Goal: Task Accomplishment & Management: Complete application form

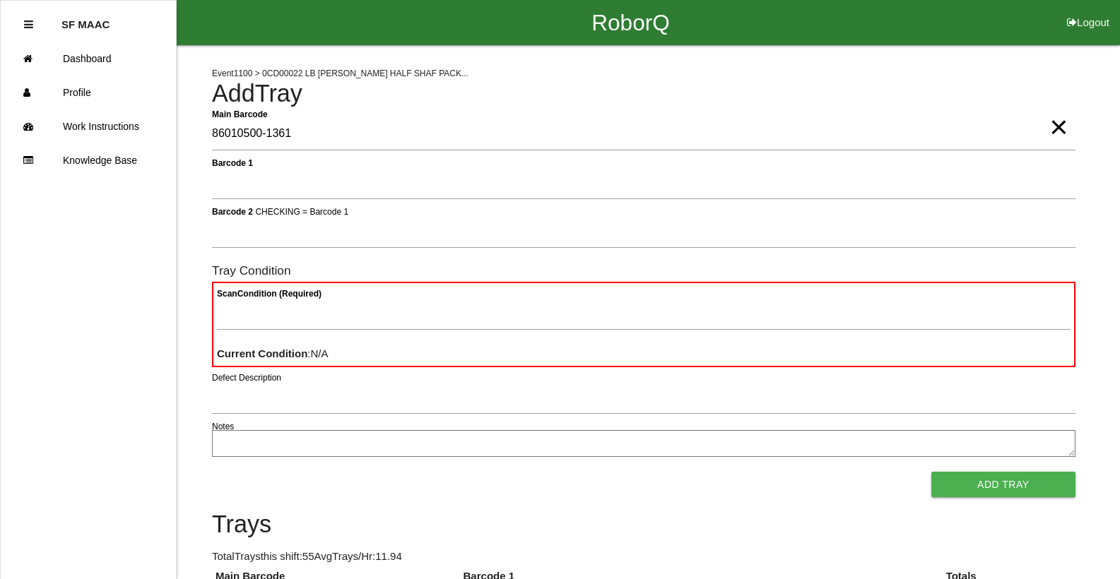
type Barcode "86010500-1361"
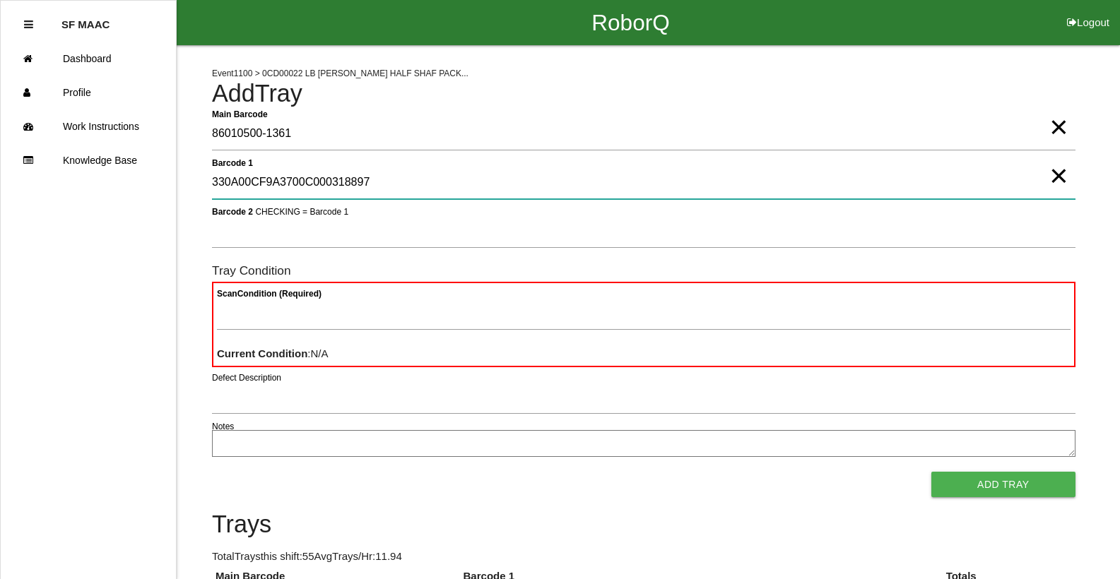
type 1 "330A00CF9A3700C000318897"
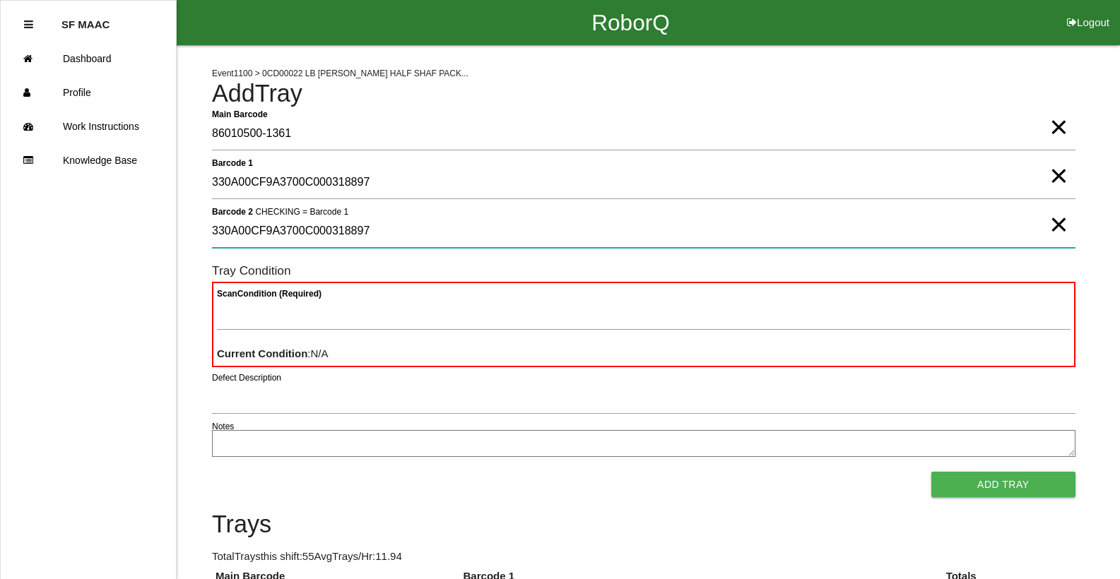
type 2 "330A00CF9A3700C000318897"
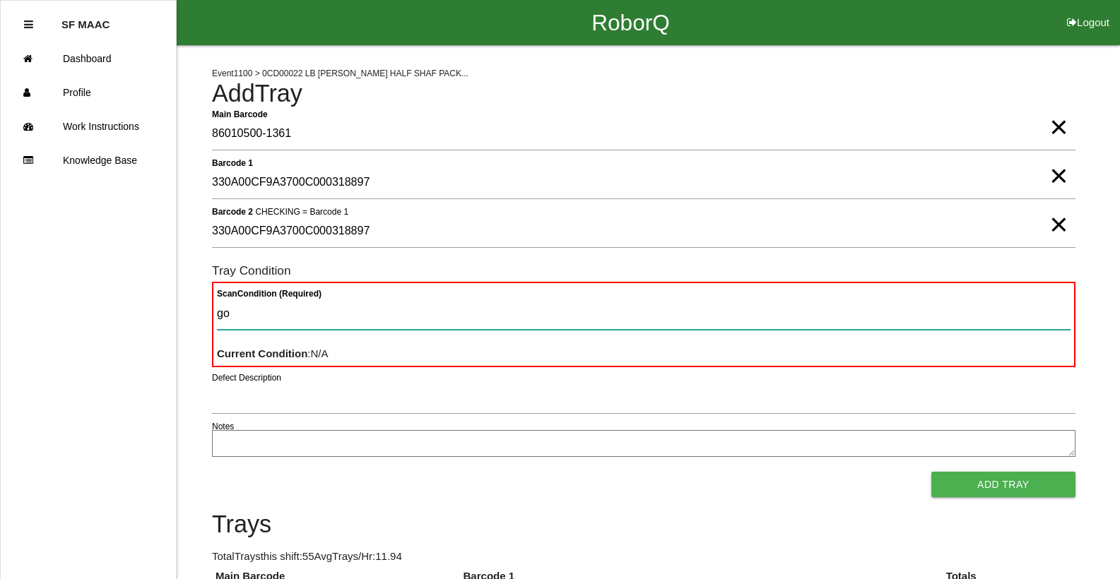
type Condition "goo"
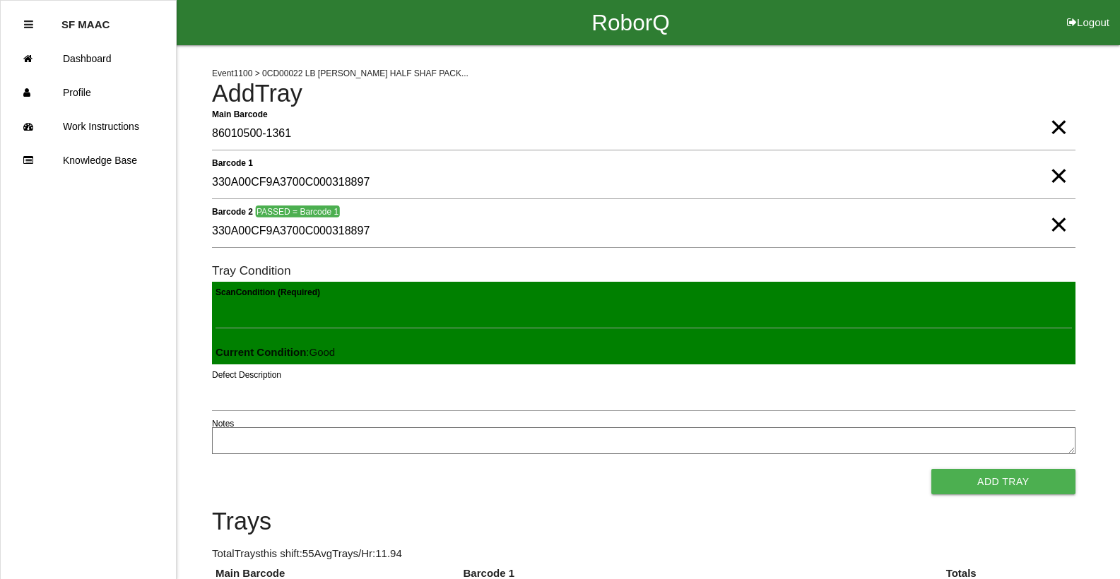
click at [931, 469] on button "Add Tray" at bounding box center [1003, 481] width 144 height 25
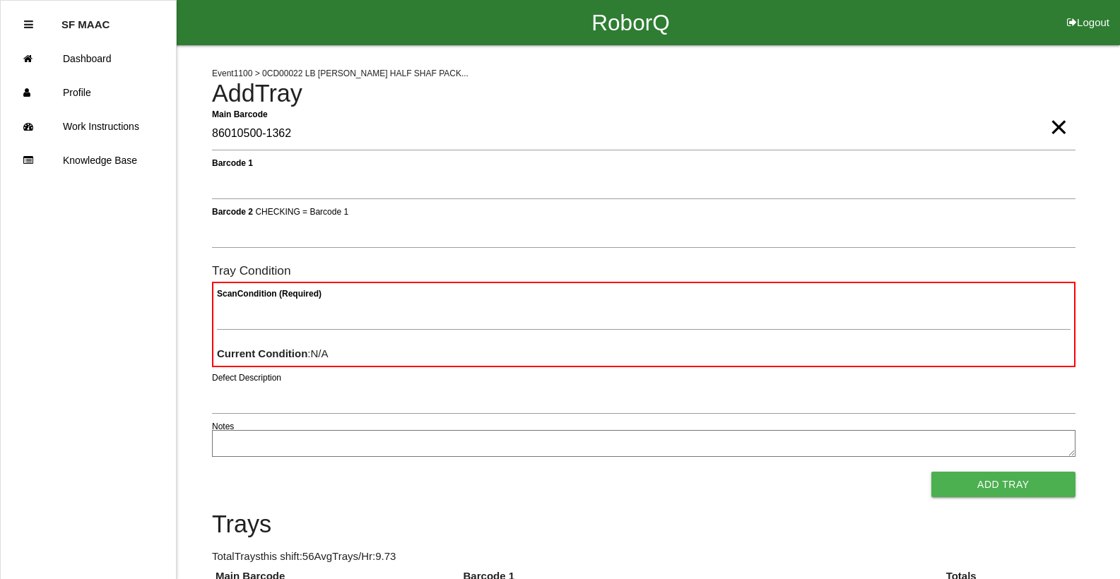
type Barcode "86010500-1362"
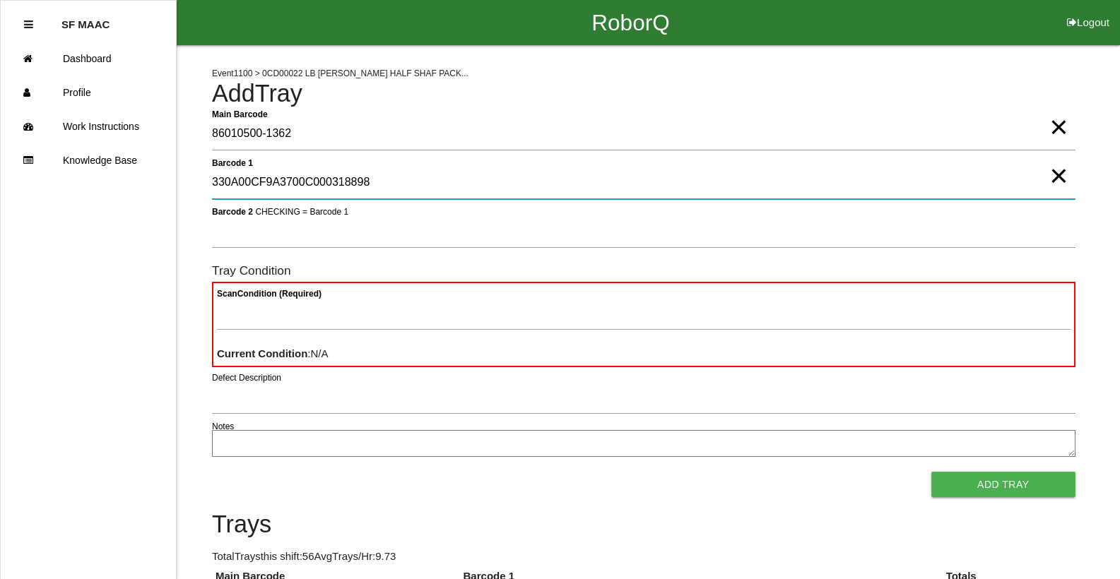
type 1 "330A00CF9A3700C000318898"
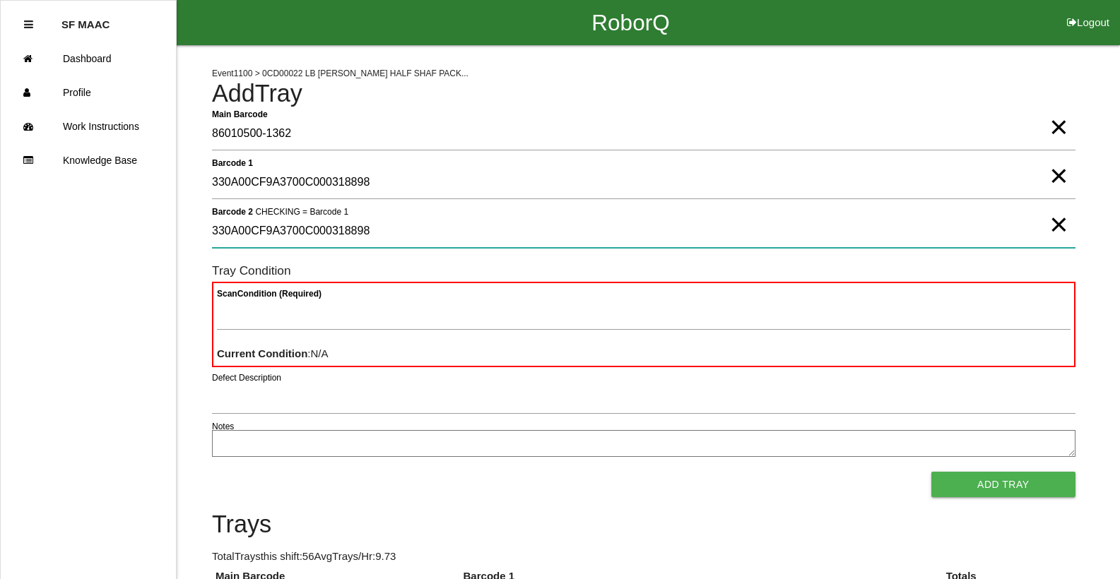
type 2 "330A00CF9A3700C000318898"
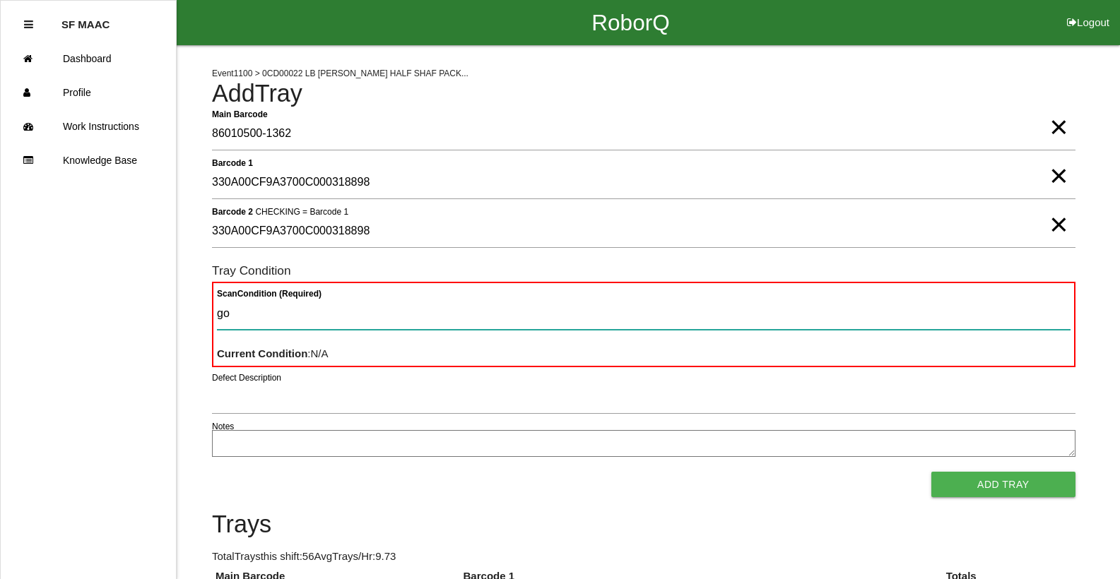
type Condition "goo"
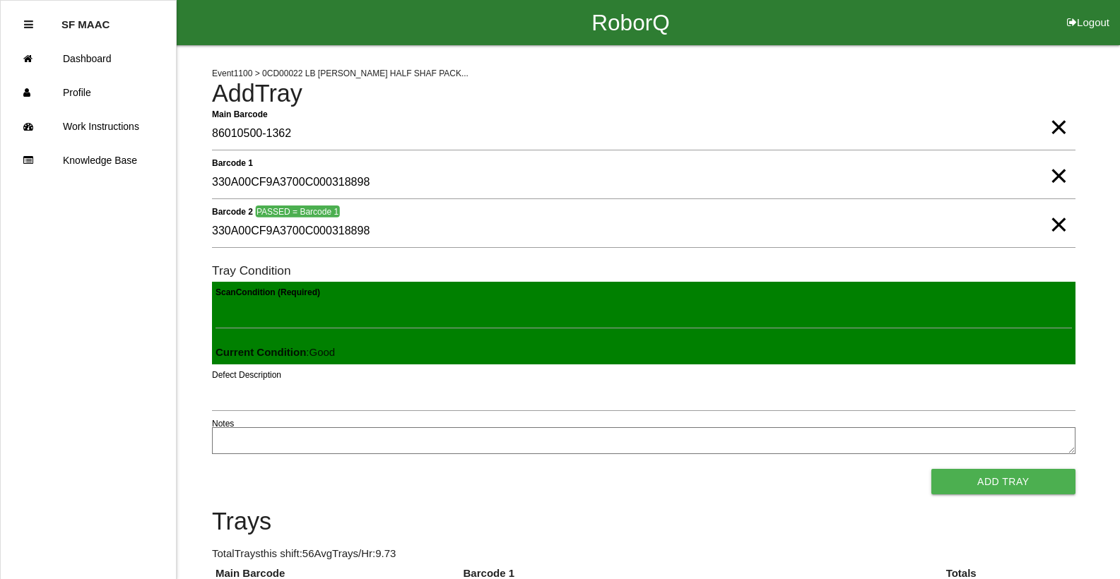
click at [931, 469] on button "Add Tray" at bounding box center [1003, 481] width 144 height 25
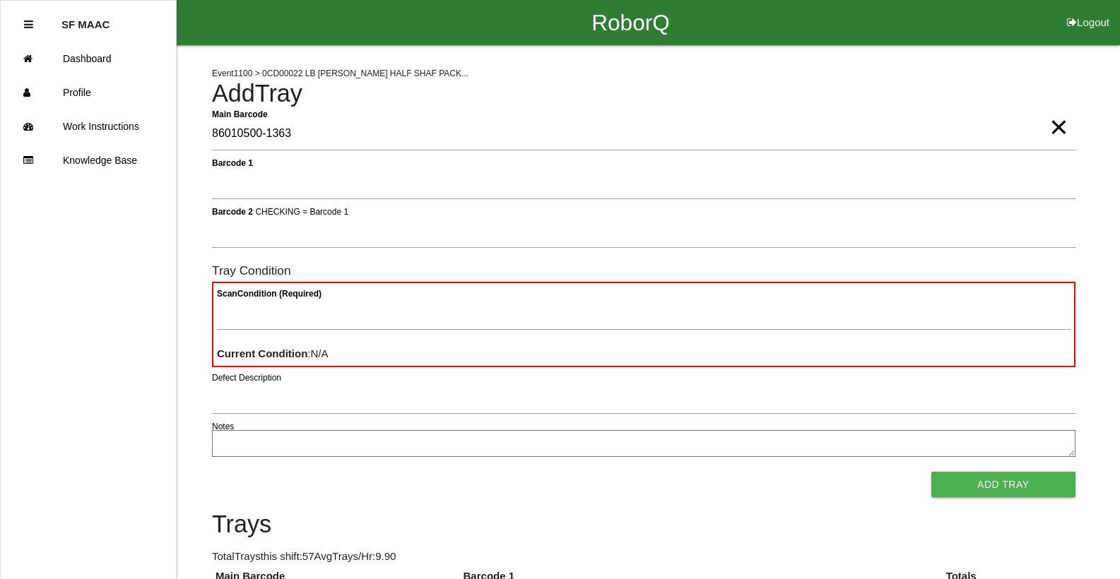
type Barcode "86010500-1363"
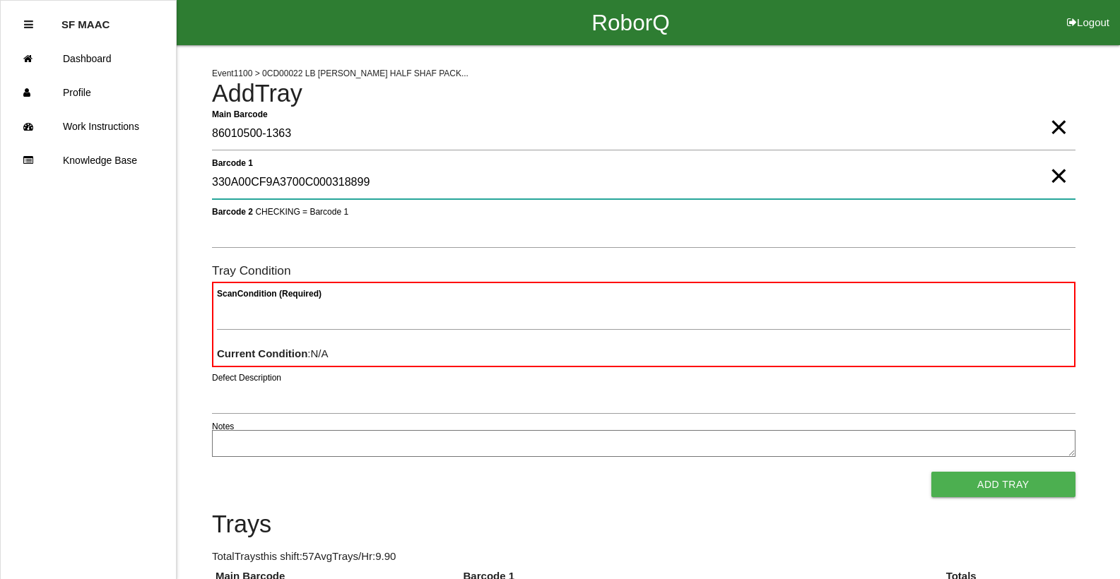
type 1 "330A00CF9A3700C000318899"
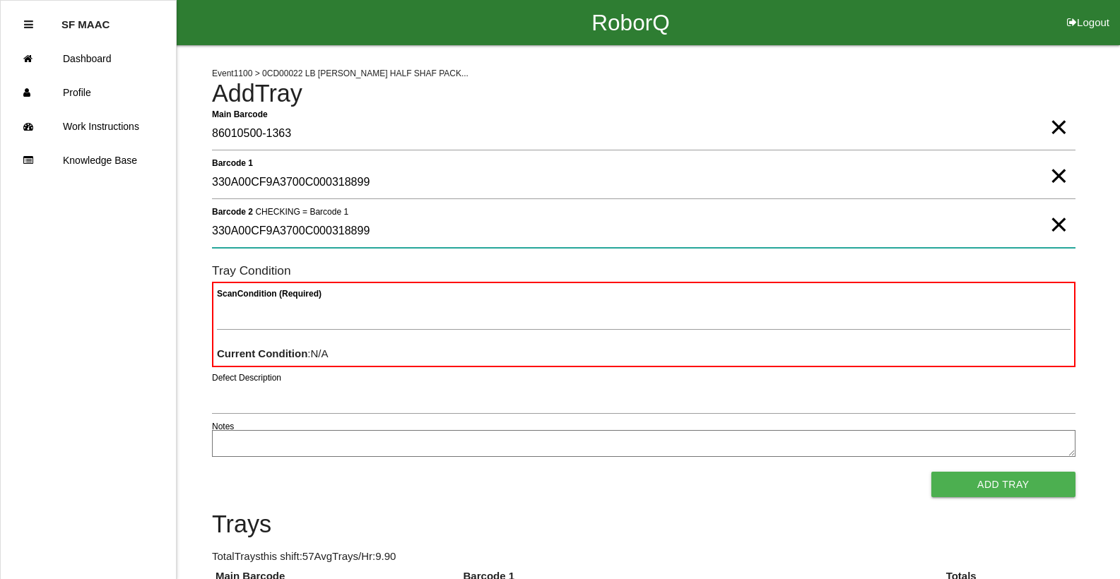
type 2 "330A00CF9A3700C000318899"
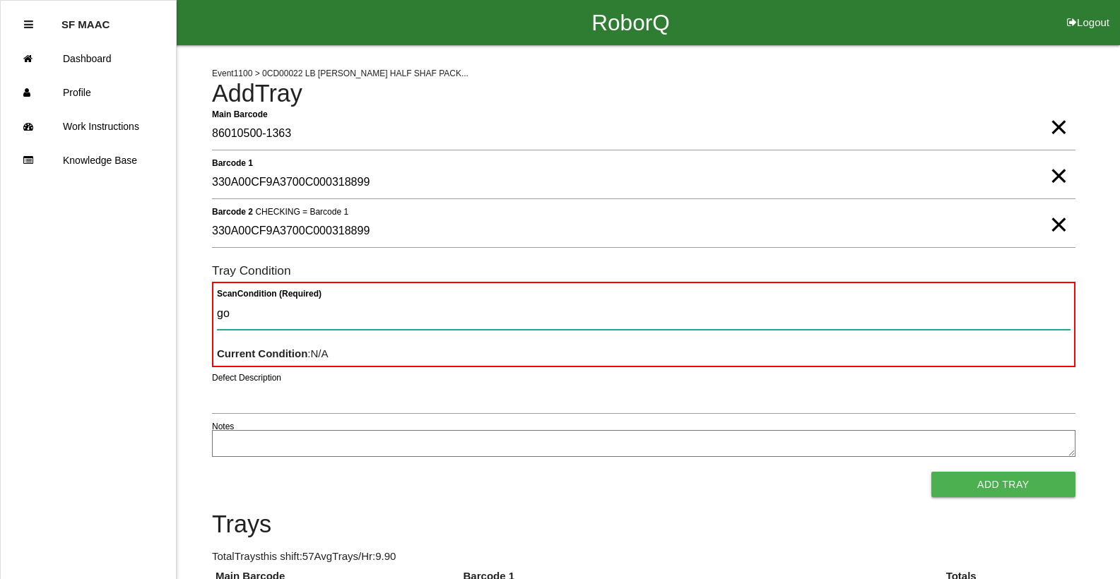
type Condition "goo"
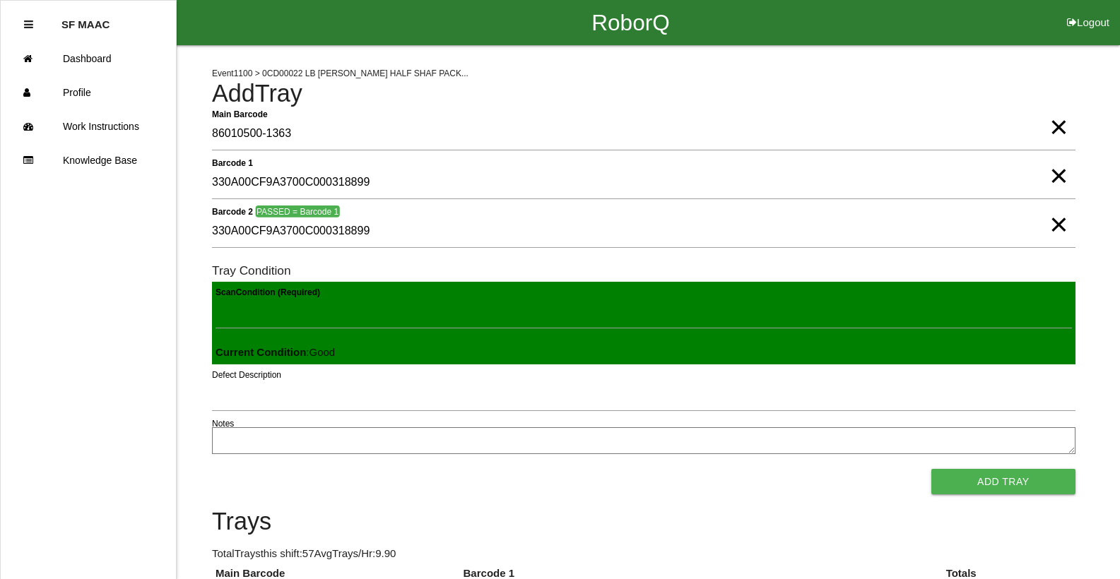
click at [931, 469] on button "Add Tray" at bounding box center [1003, 481] width 144 height 25
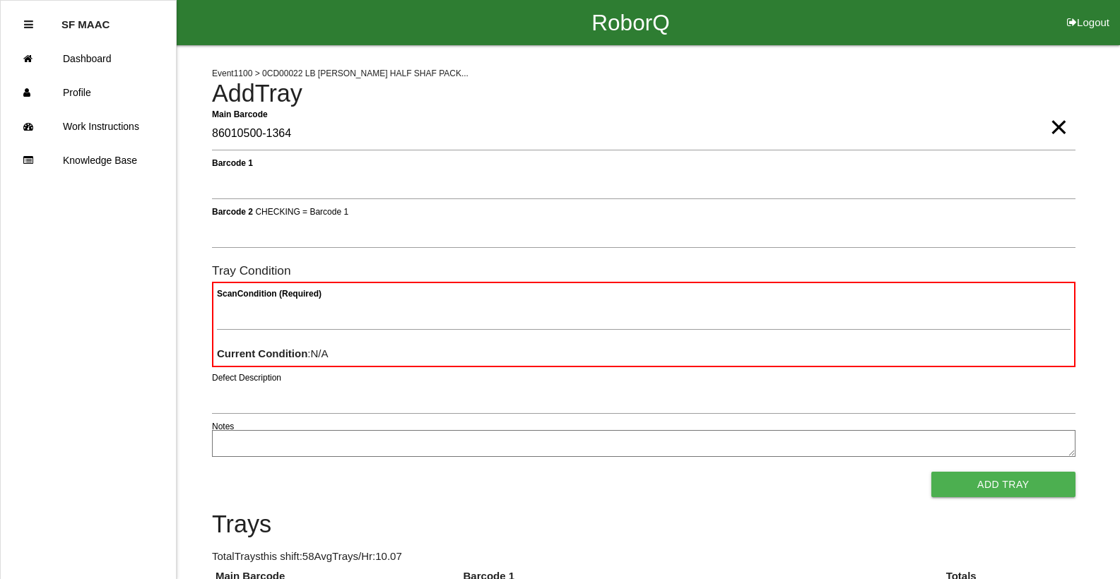
type Barcode "86010500-1364"
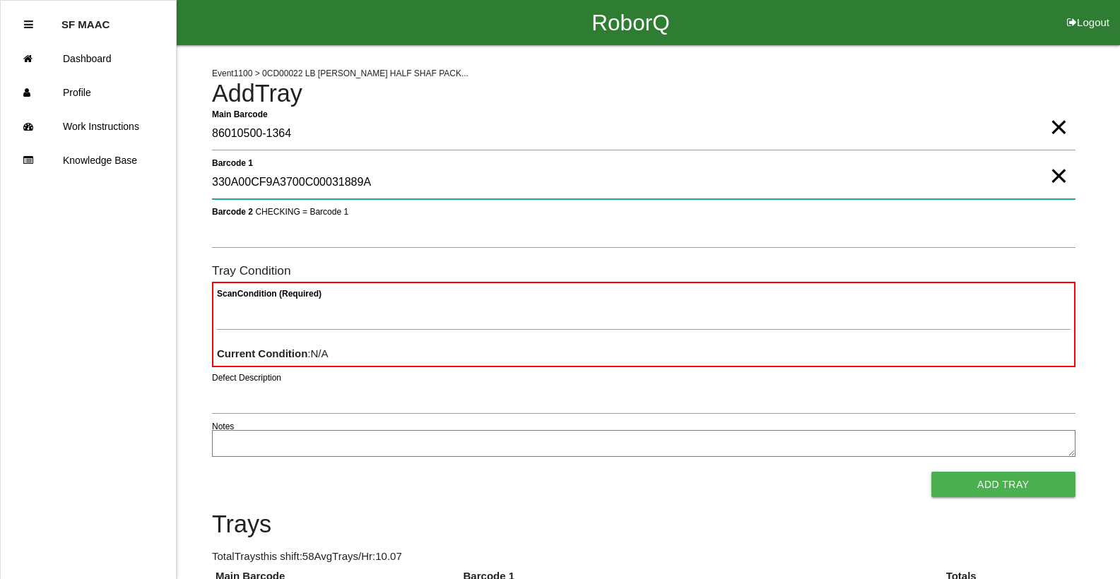
type 1 "330A00CF9A3700C00031889A"
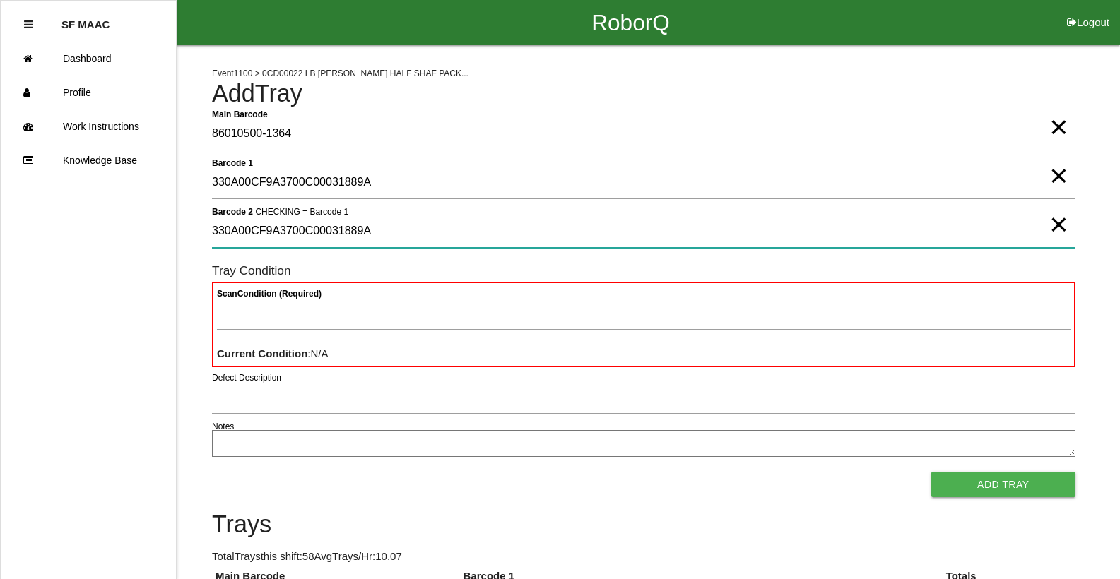
type 2 "330A00CF9A3700C00031889A"
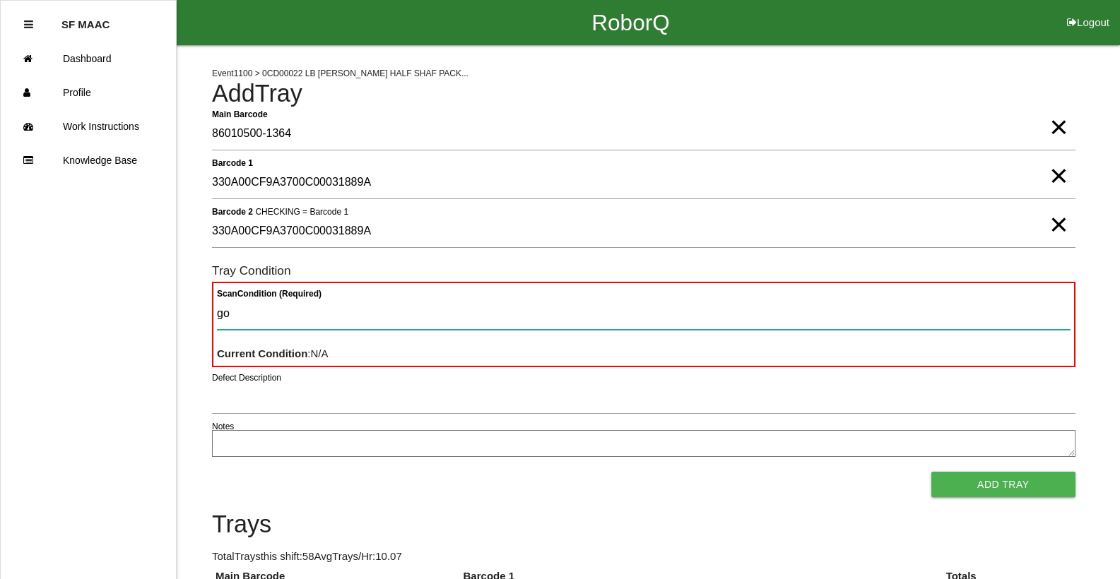
type Condition "goo"
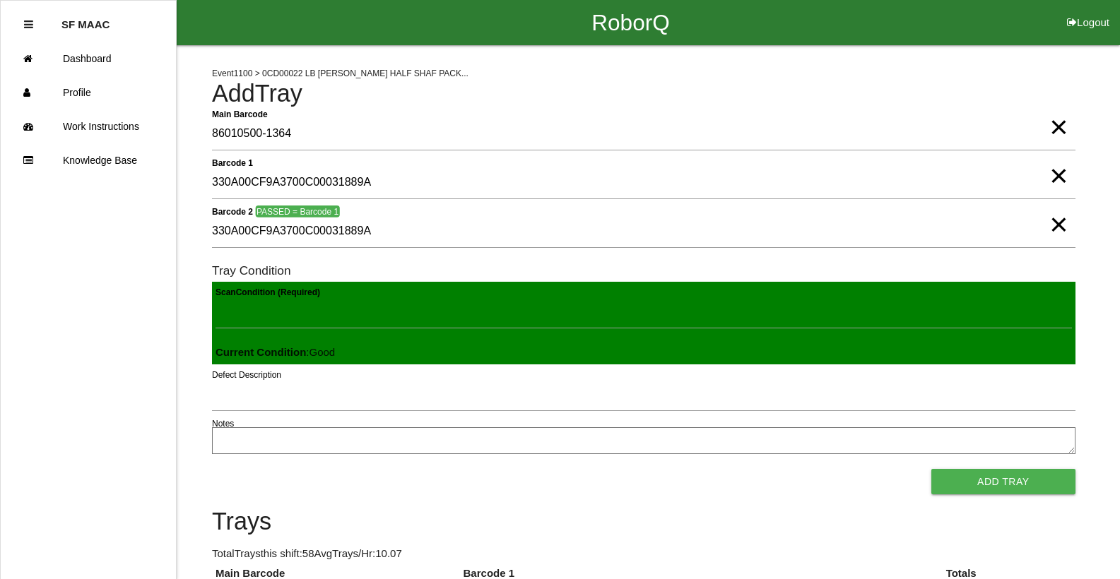
click at [931, 469] on button "Add Tray" at bounding box center [1003, 481] width 144 height 25
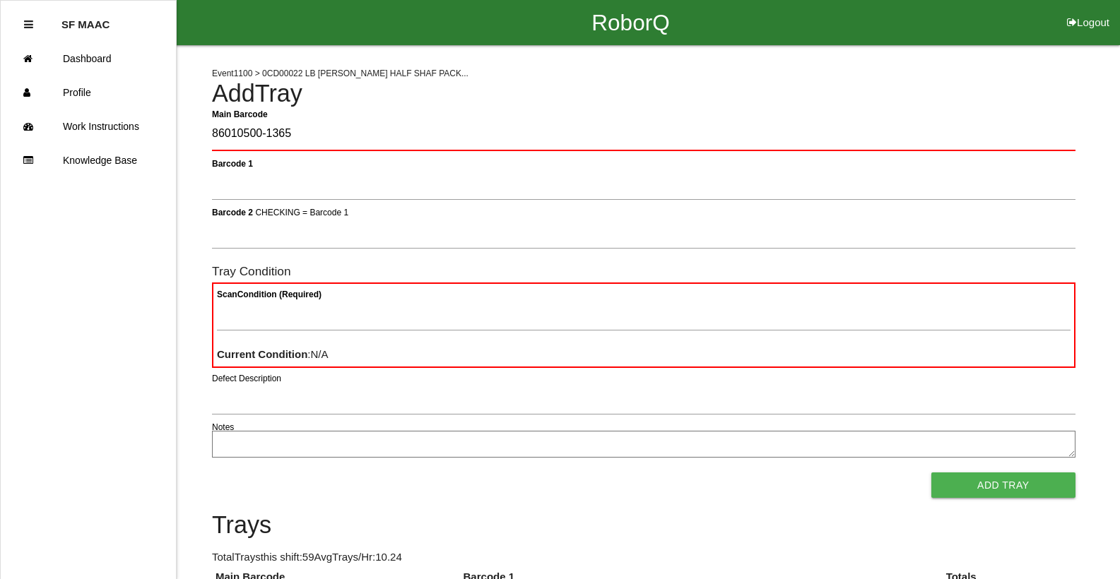
type Barcode "86010500-1365"
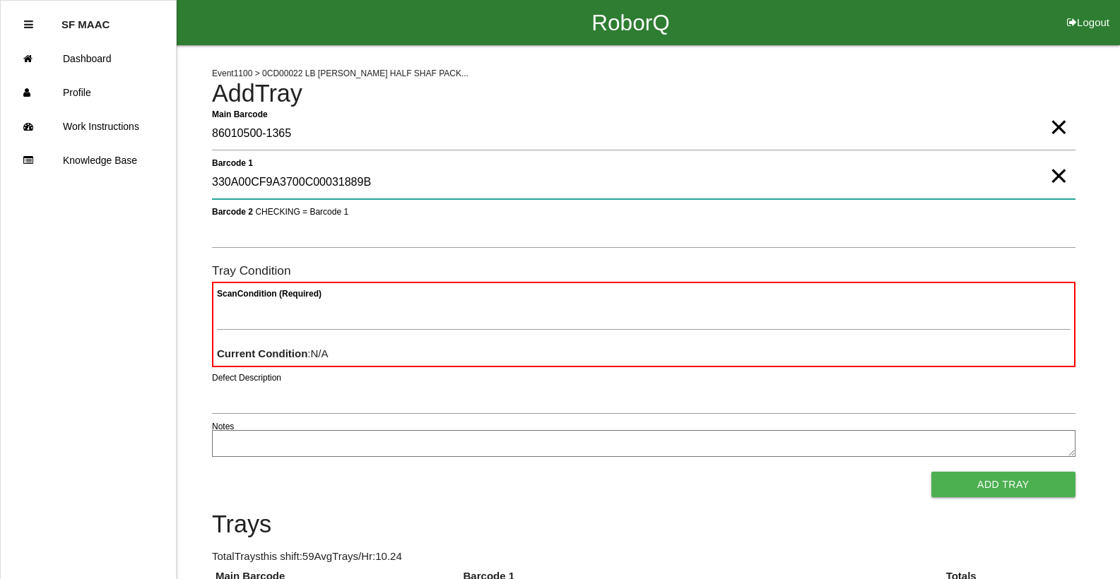
type 1 "330A00CF9A3700C00031889B"
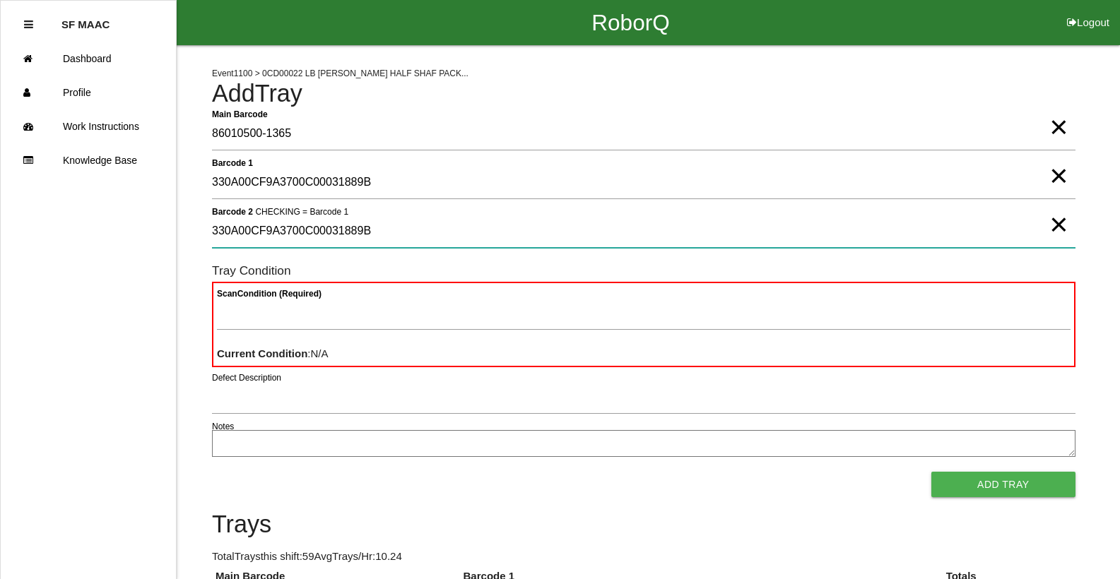
type 2 "330A00CF9A3700C00031889B"
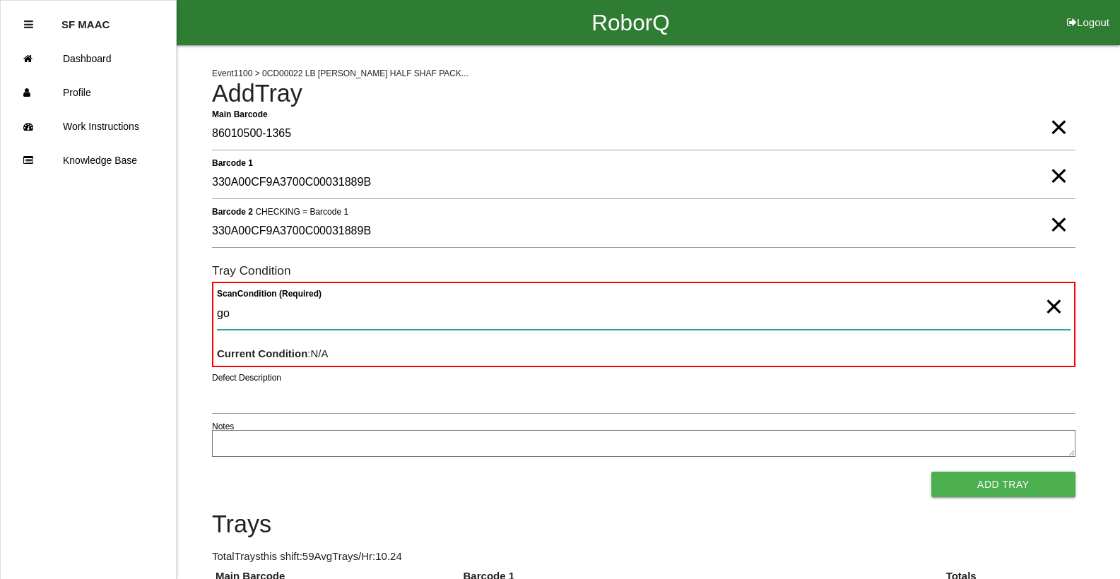
type Condition "goo"
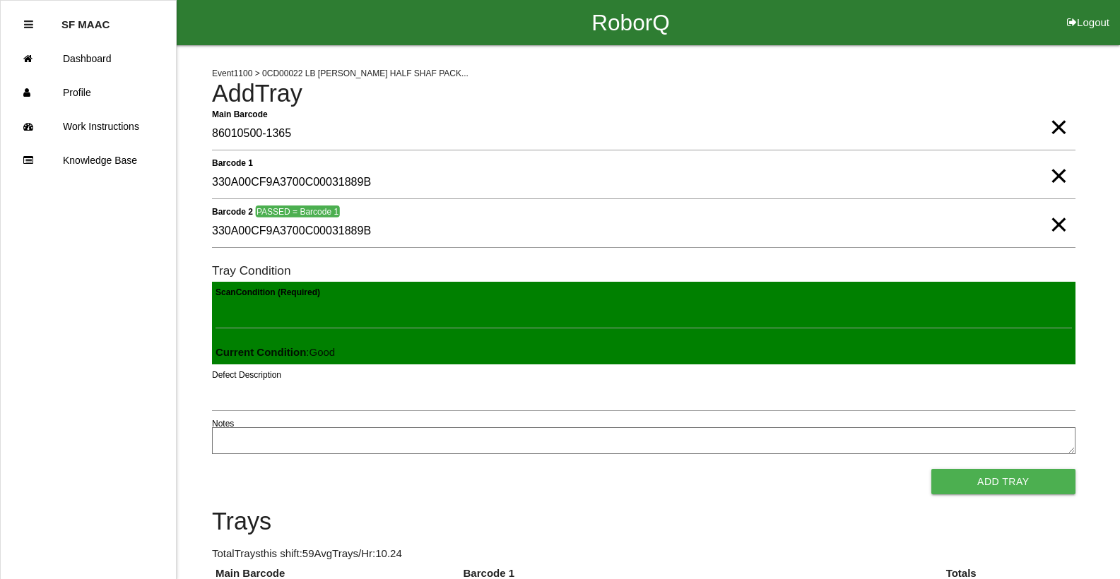
click at [931, 469] on button "Add Tray" at bounding box center [1003, 481] width 144 height 25
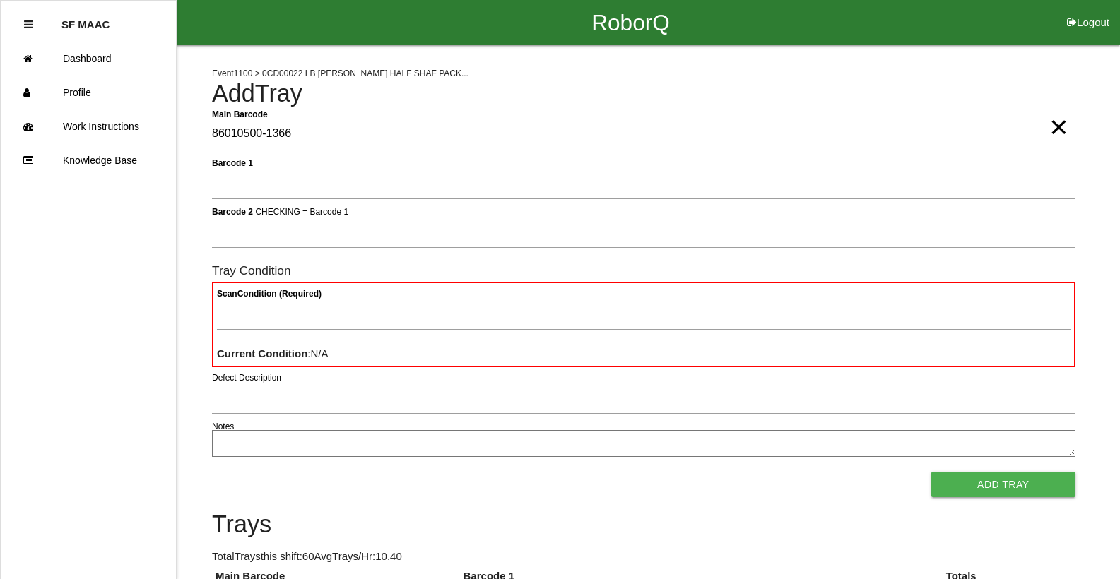
type Barcode "86010500-1366"
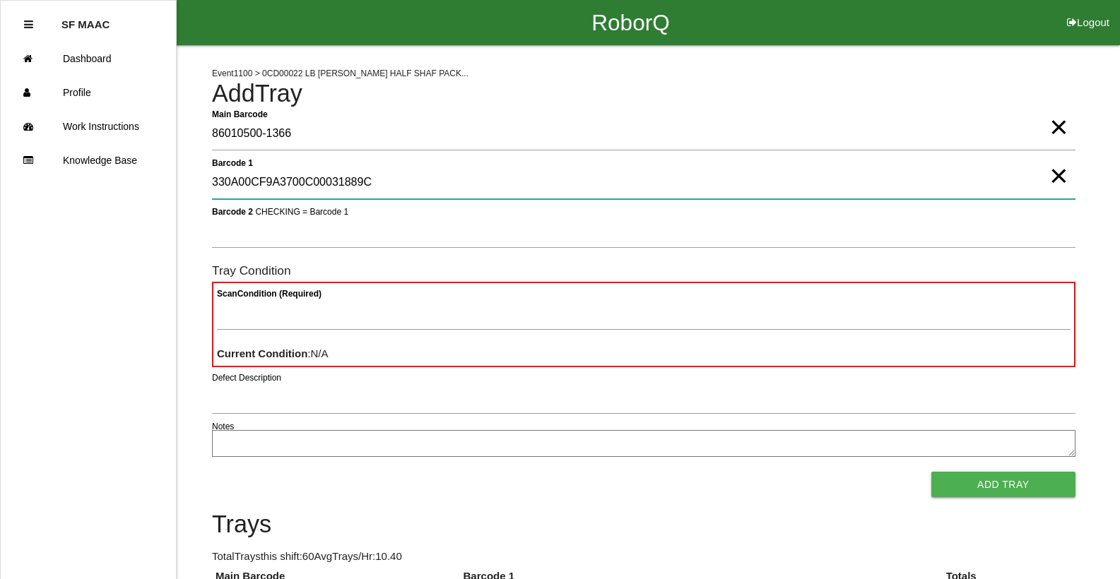
type 1 "330A00CF9A3700C00031889C"
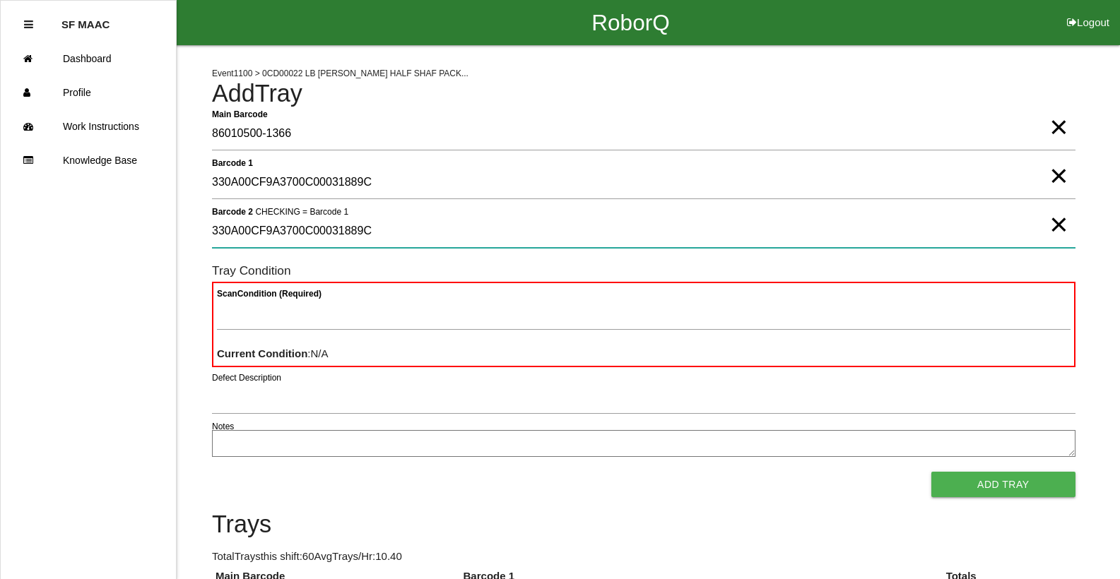
type 2 "330A00CF9A3700C00031889C"
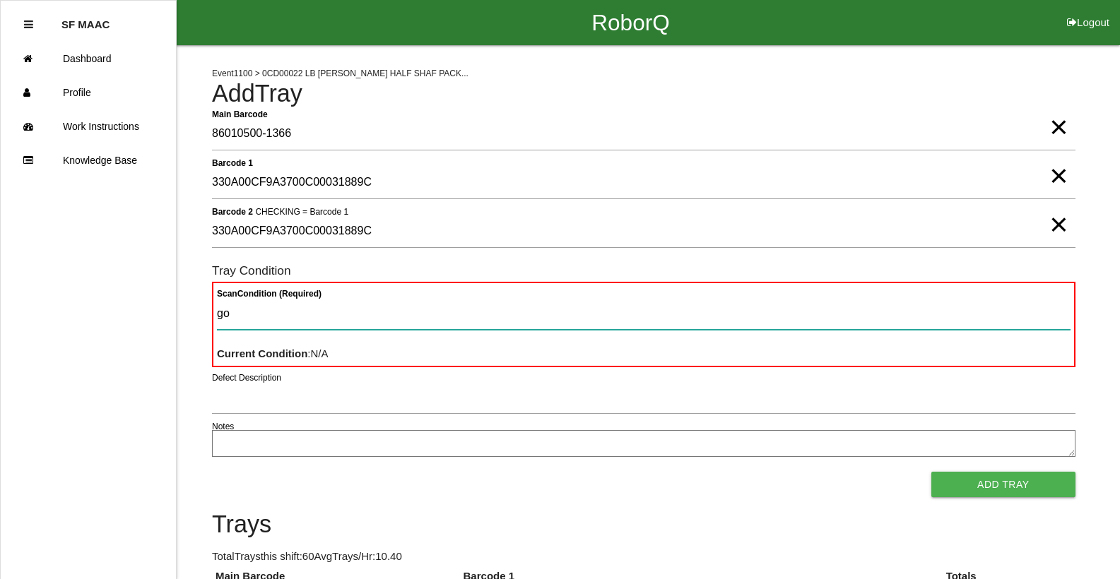
type Condition "goo"
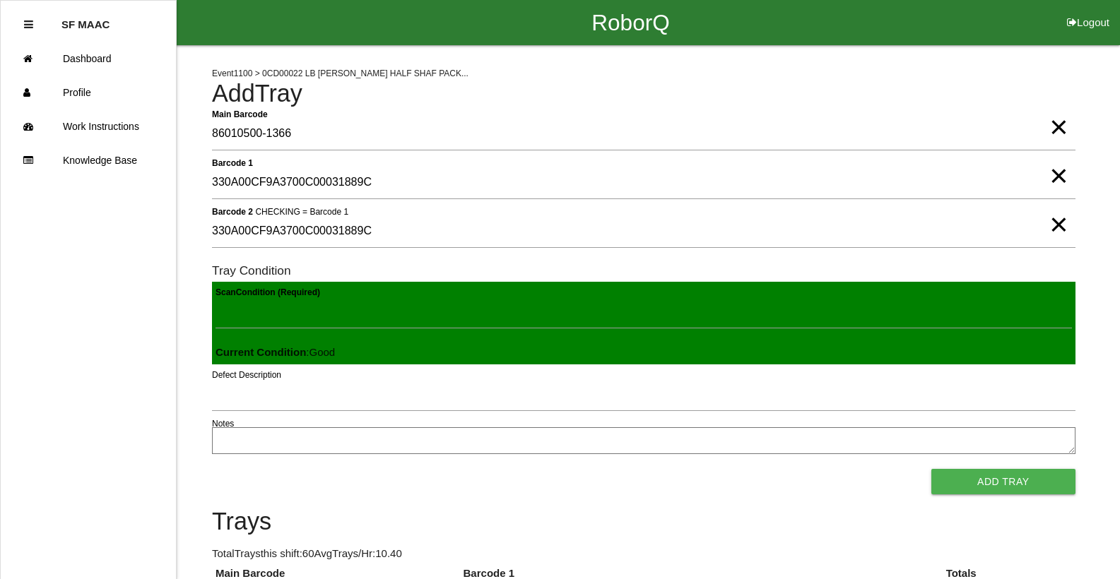
click at [931, 469] on button "Add Tray" at bounding box center [1003, 481] width 144 height 25
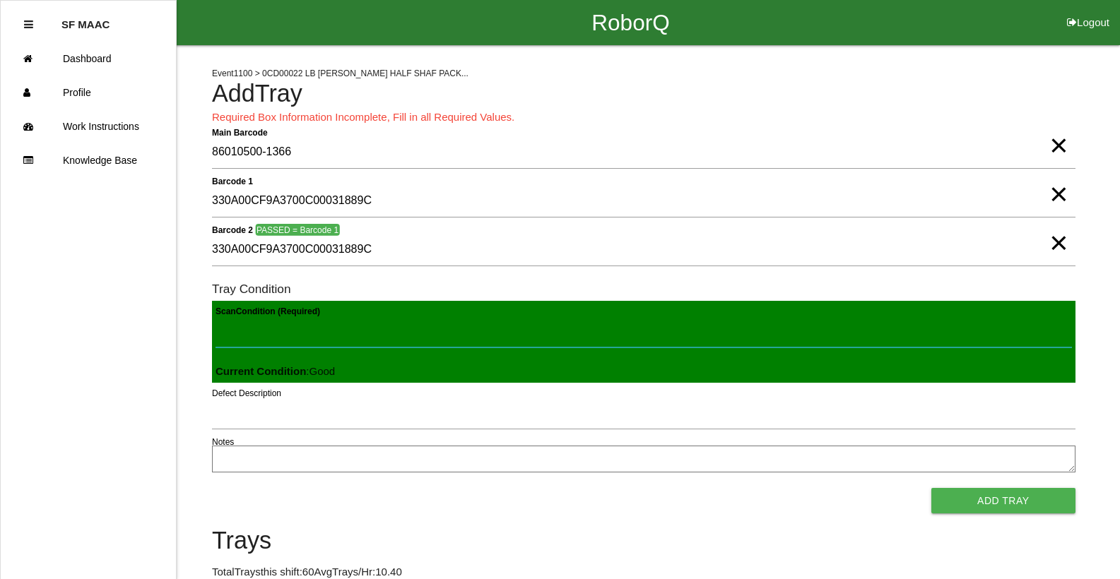
click at [272, 324] on Condition "Scan Condition (Required)" at bounding box center [643, 331] width 856 height 32
type Condition "goo"
click at [931, 488] on button "Add Tray" at bounding box center [1003, 500] width 144 height 25
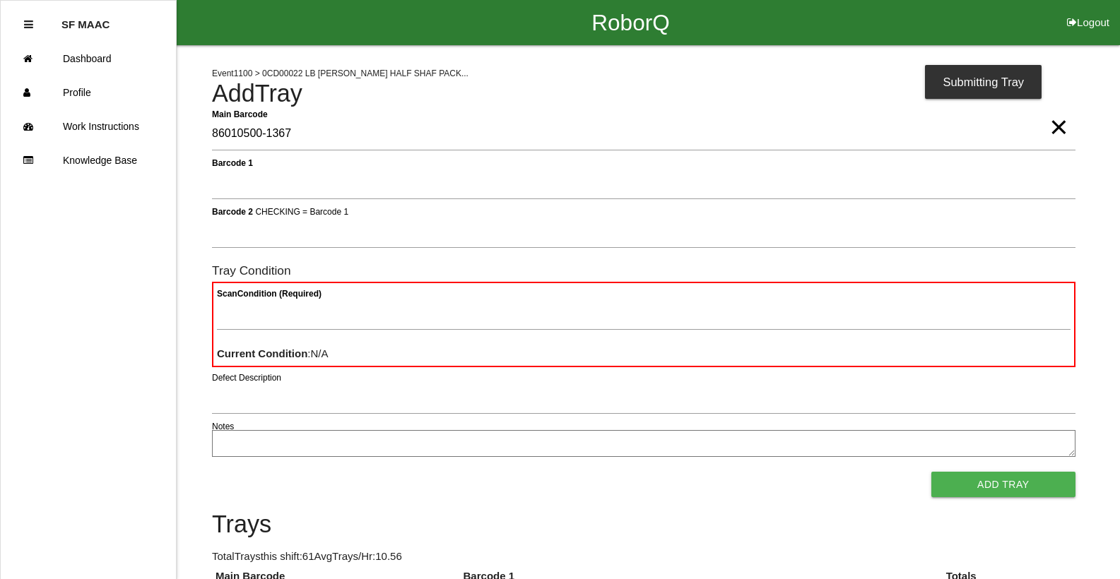
type Barcode "86010500-1367"
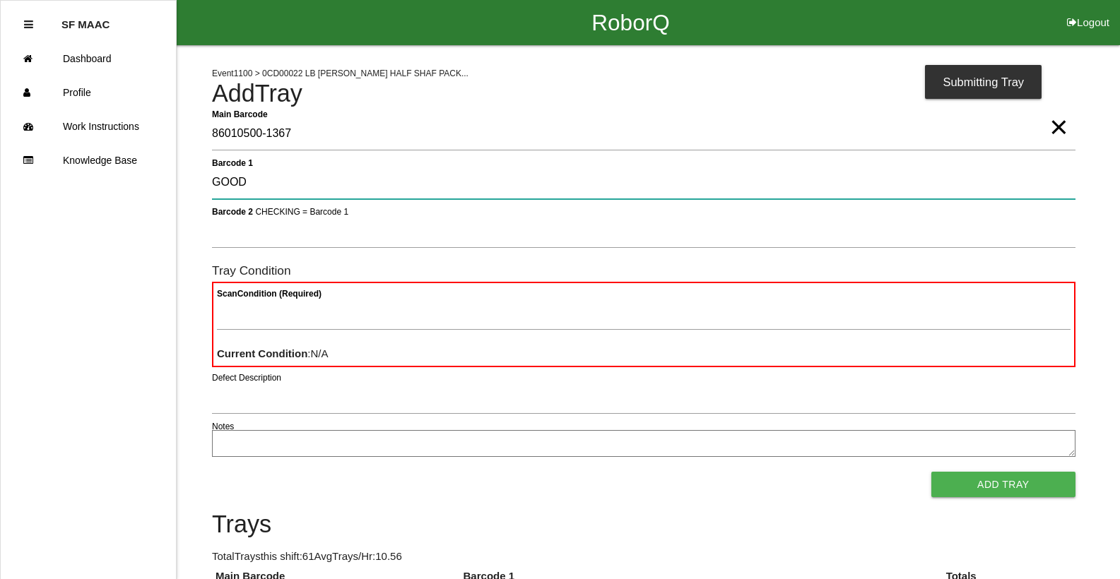
type 1 "GOOD"
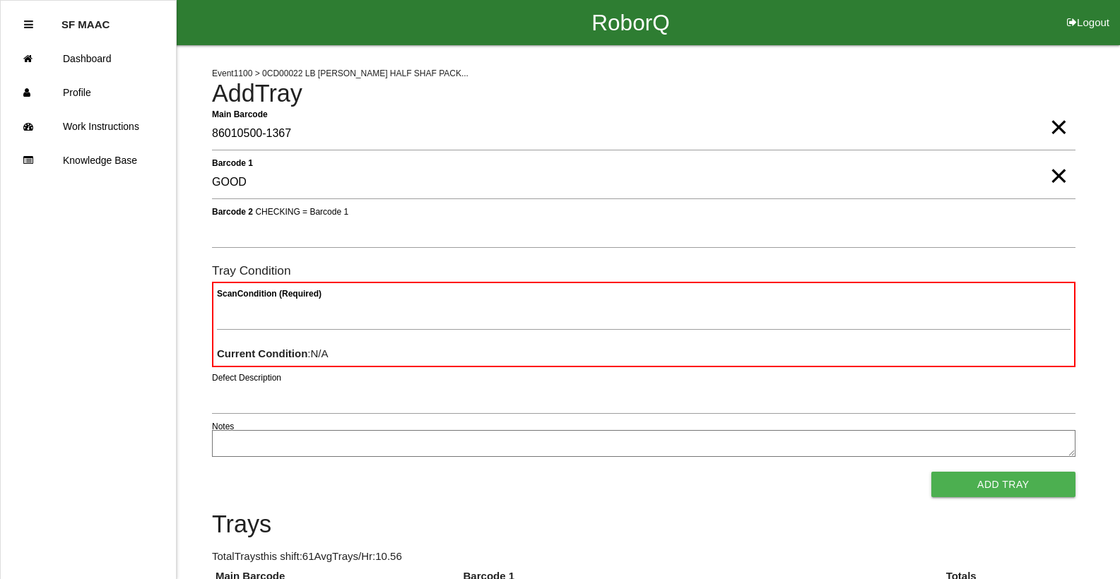
click at [1051, 176] on span "×" at bounding box center [1058, 162] width 18 height 28
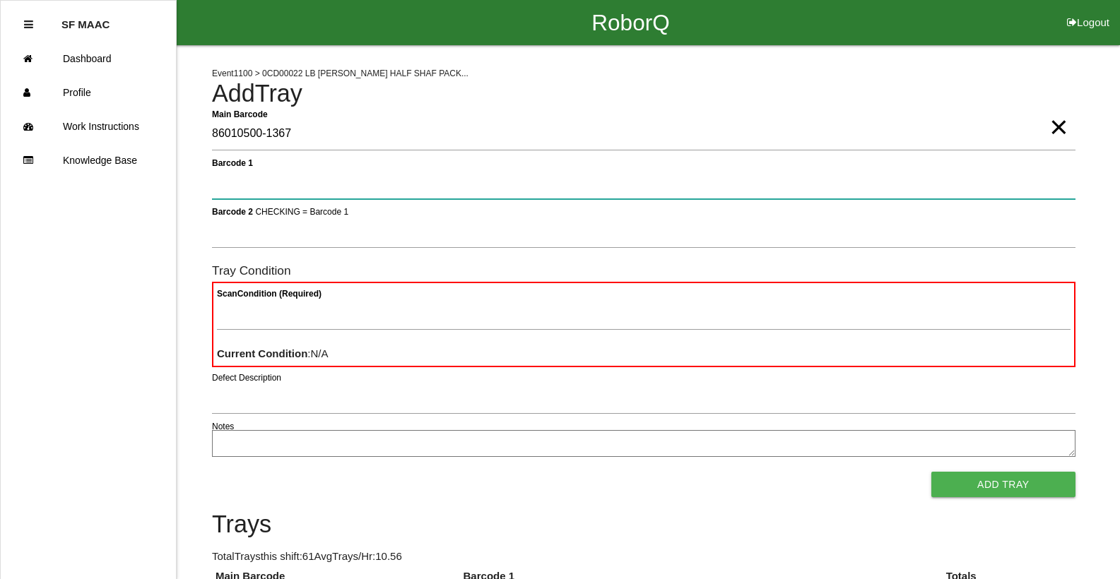
click at [1051, 183] on 1 "Barcode 1" at bounding box center [643, 183] width 863 height 32
type 1 "330A00CF9A3700C000318891"
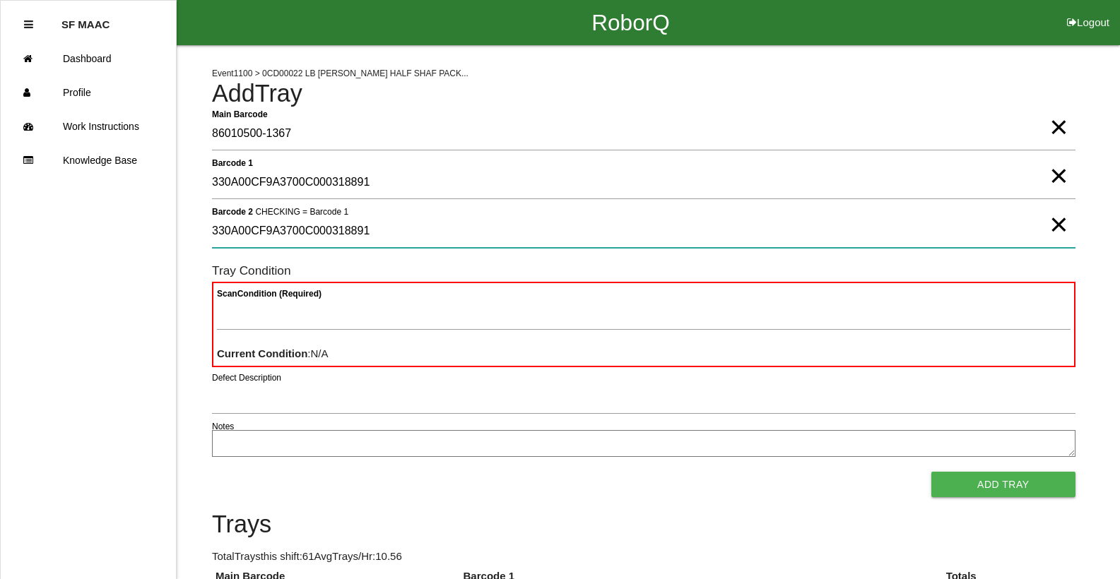
type 2 "330A00CF9A3700C000318891"
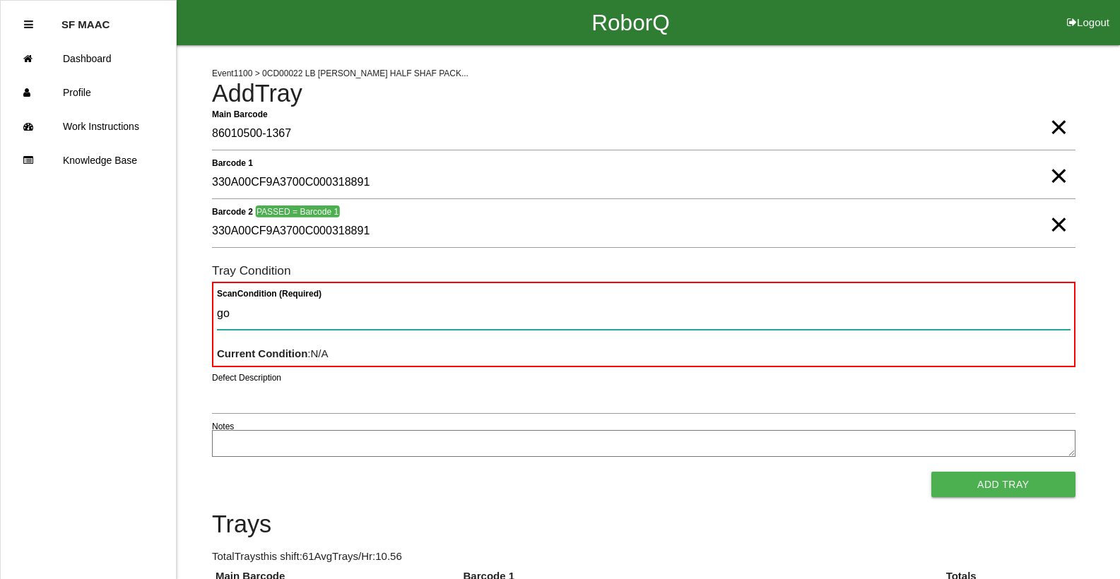
type Condition "goo"
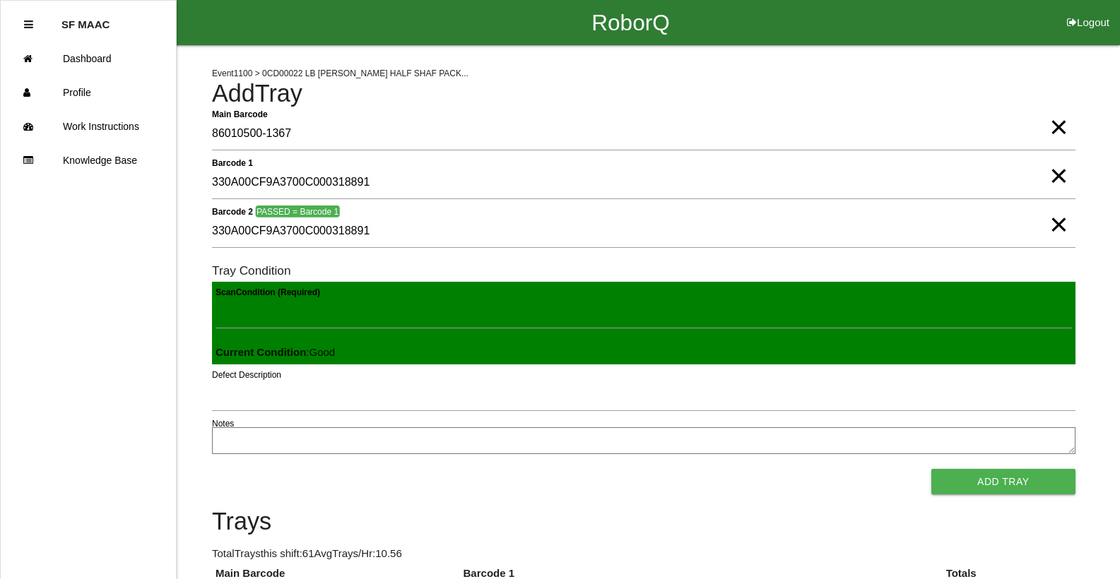
click at [931, 469] on button "Add Tray" at bounding box center [1003, 481] width 144 height 25
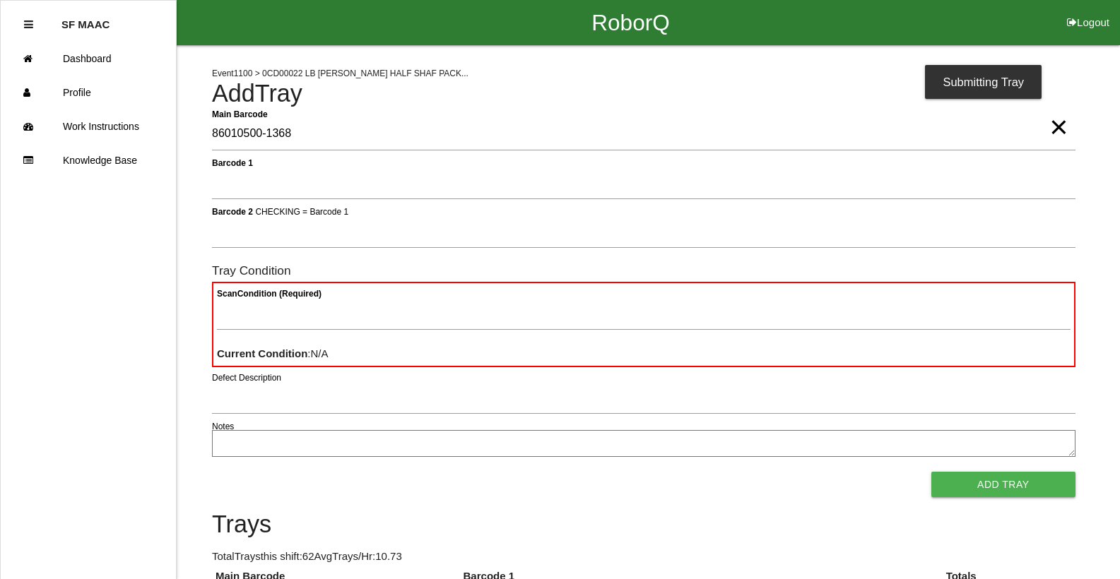
type Barcode "86010500-1368"
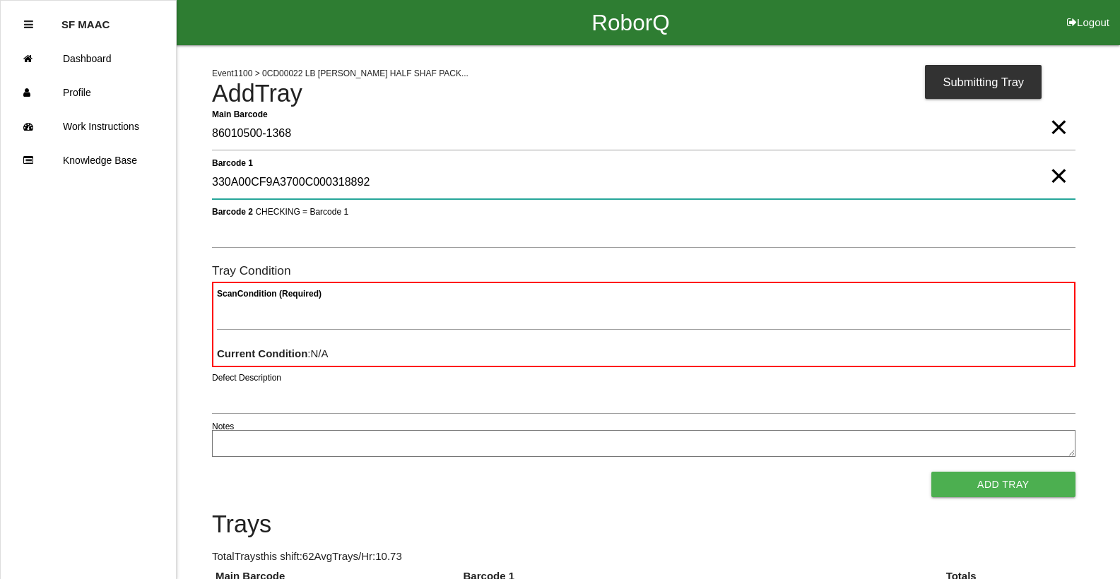
type 1 "330A00CF9A3700C000318892"
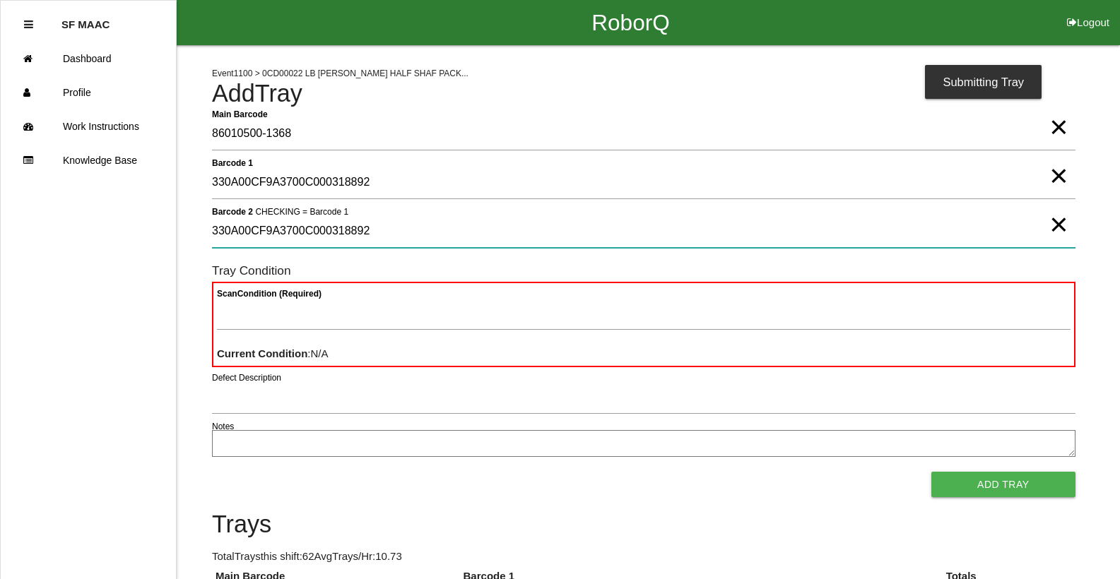
type 2 "330A00CF9A3700C000318892"
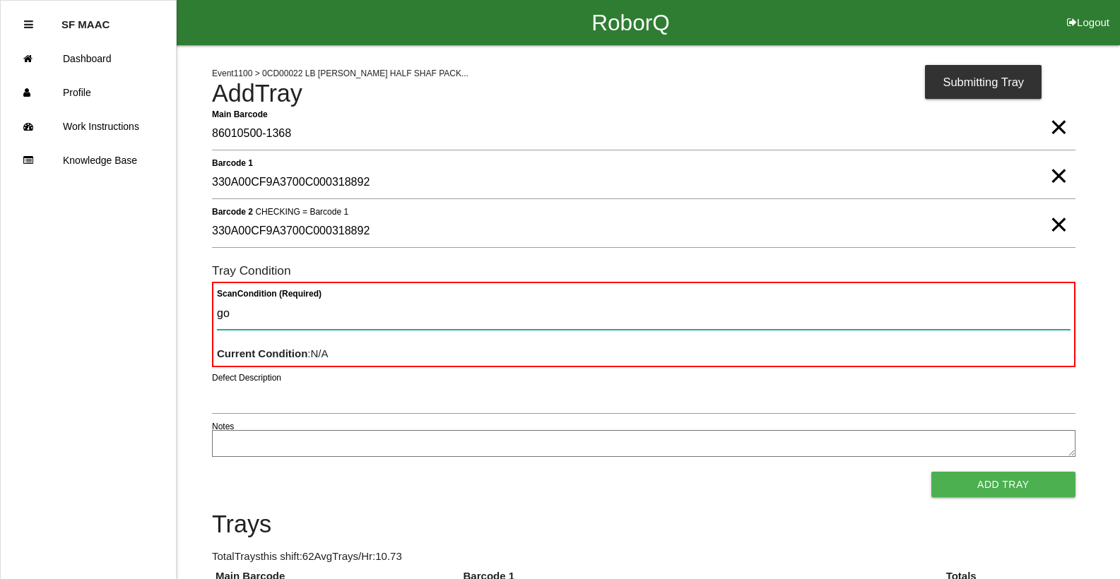
type Condition "goo"
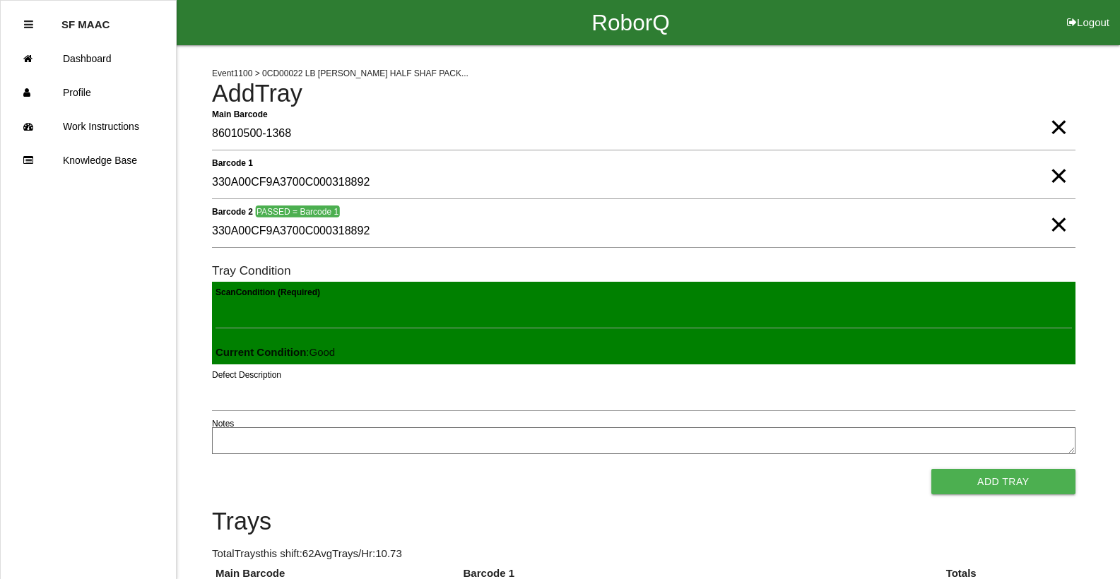
click at [931, 469] on button "Add Tray" at bounding box center [1003, 481] width 144 height 25
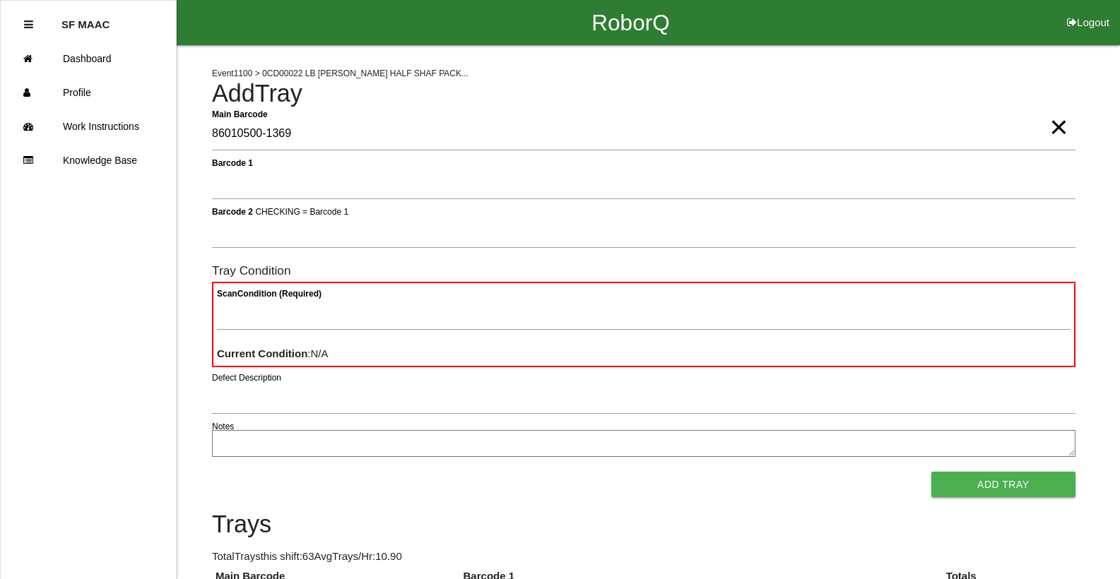
type Barcode "86010500-1369"
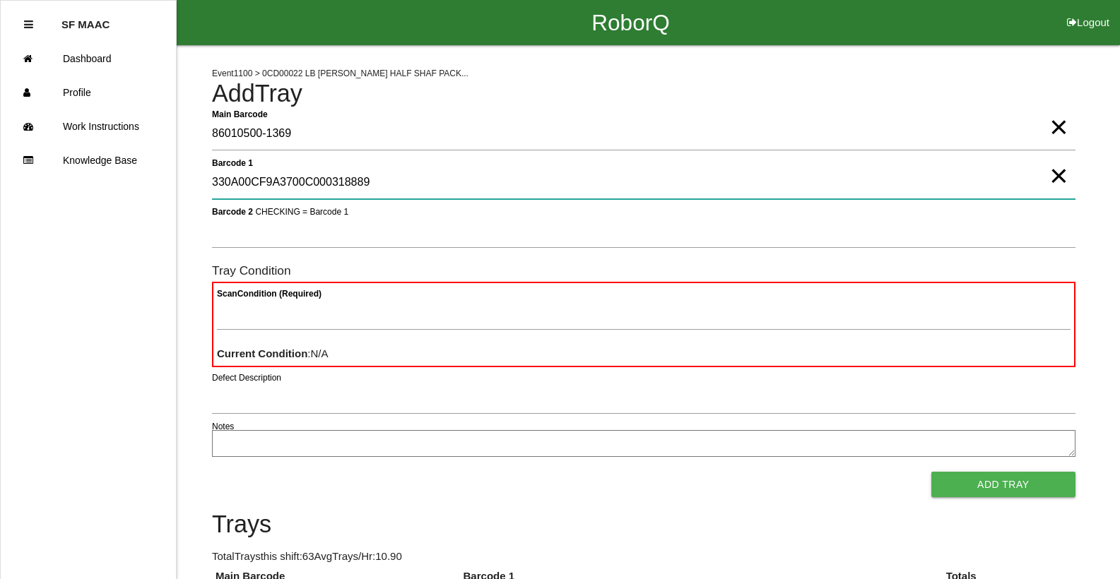
type 1 "330A00CF9A3700C000318889"
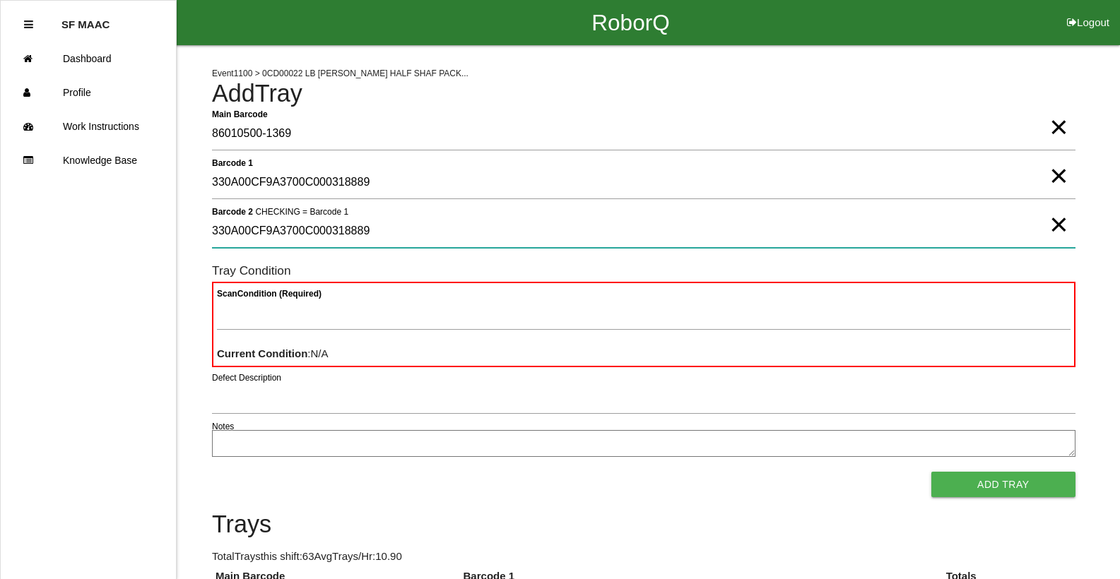
type 2 "330A00CF9A3700C000318889"
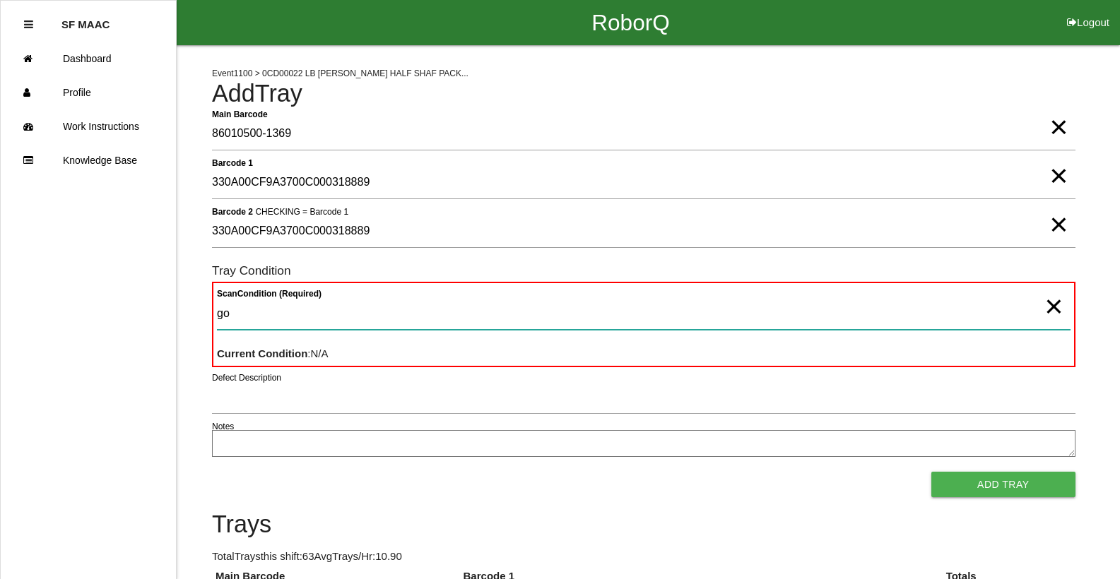
type Condition "goo"
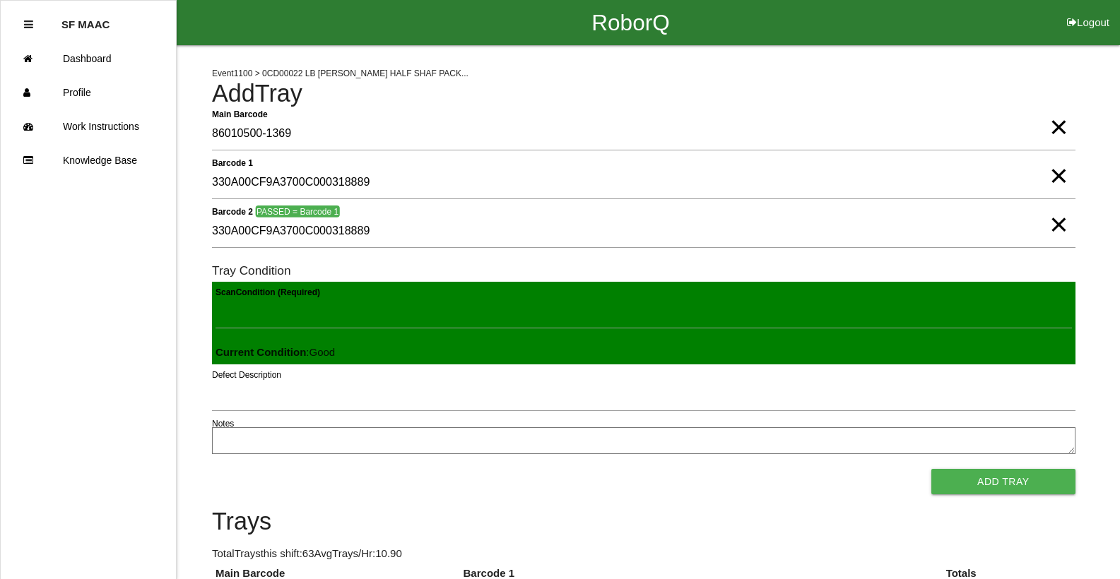
click at [931, 469] on button "Add Tray" at bounding box center [1003, 481] width 144 height 25
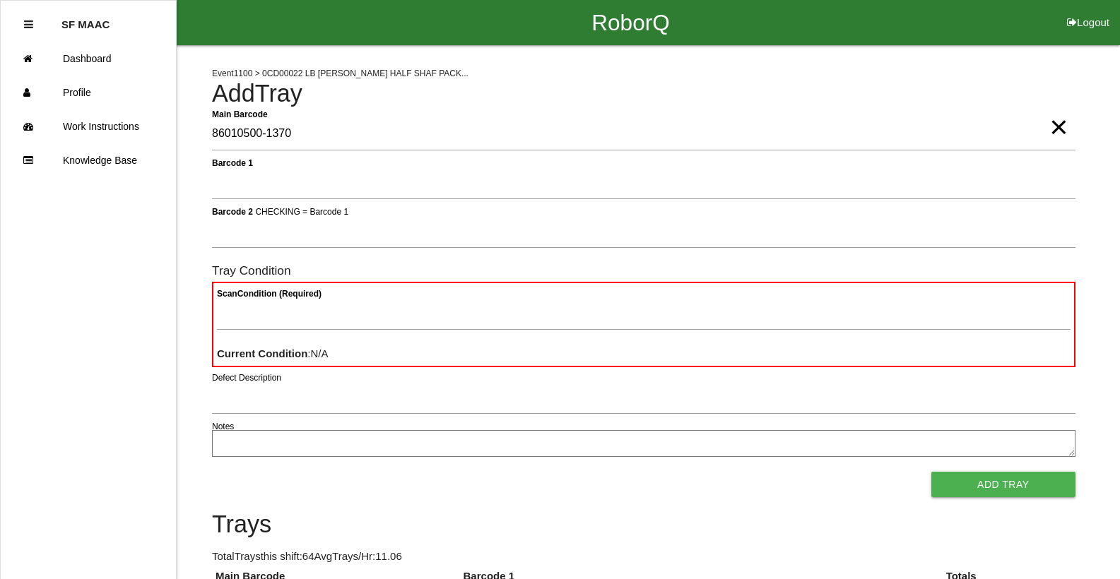
type Barcode "86010500-1370"
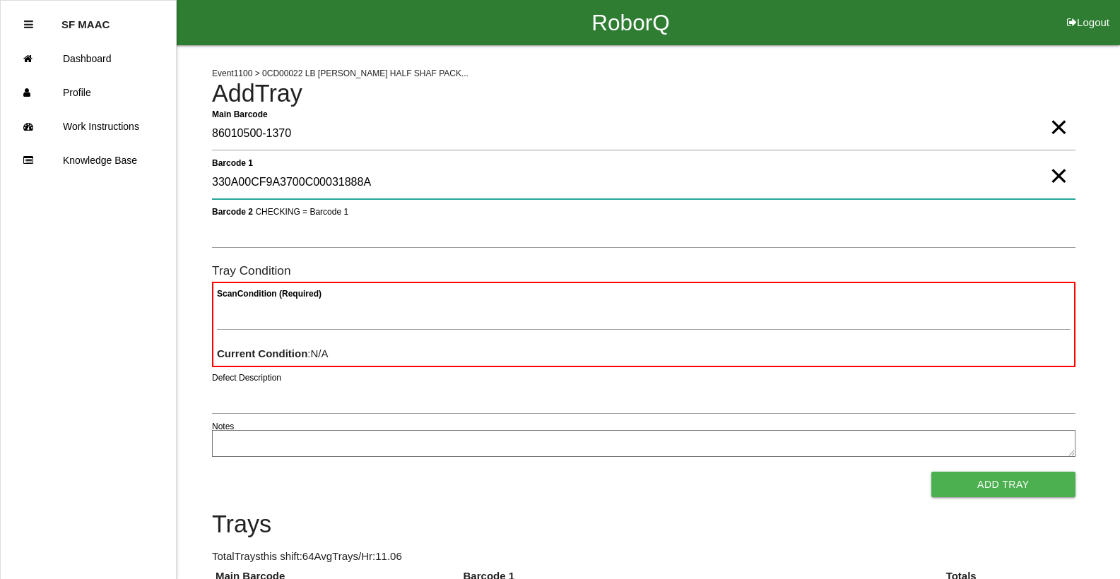
type 1 "330A00CF9A3700C00031888A"
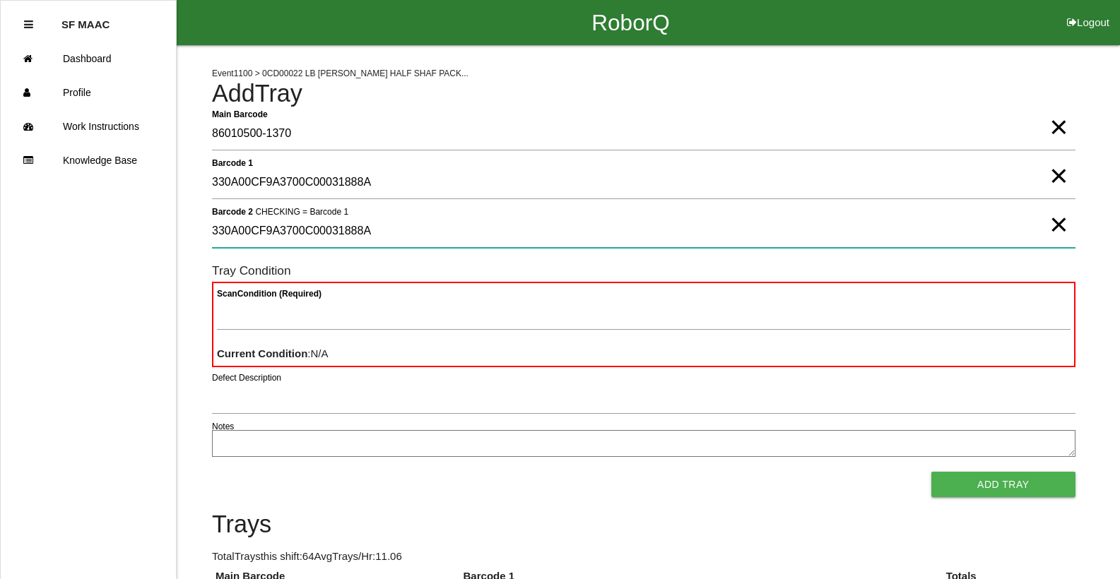
type 2 "330A00CF9A3700C00031888A"
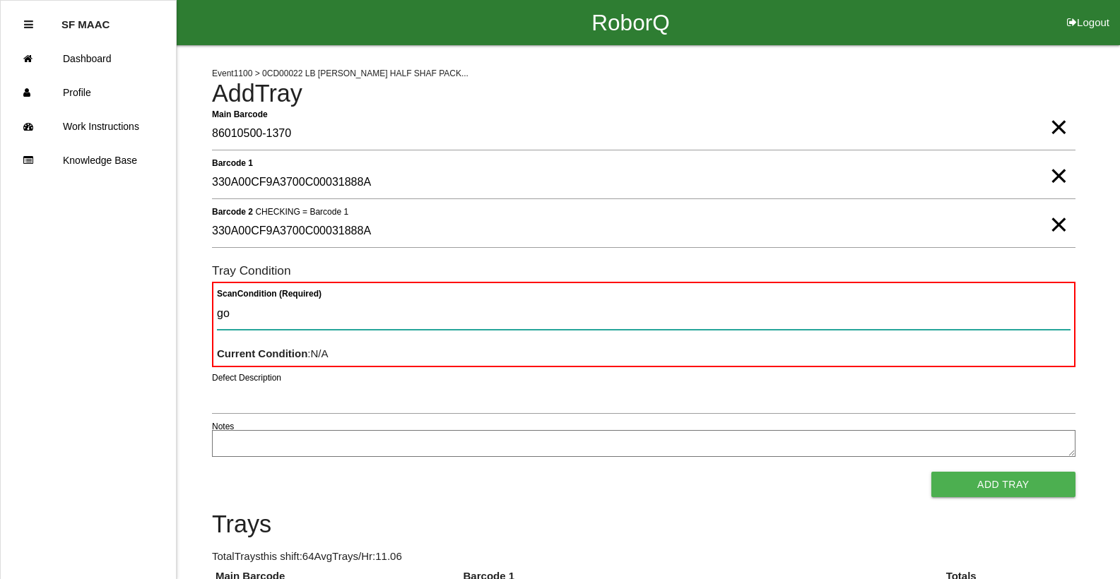
type Condition "goo"
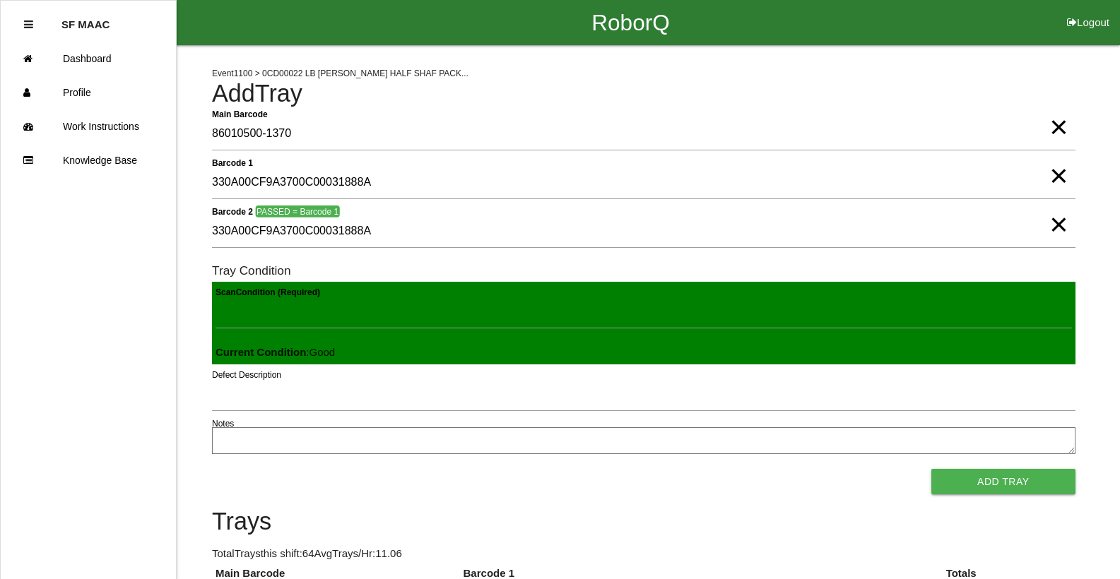
click at [931, 469] on button "Add Tray" at bounding box center [1003, 481] width 144 height 25
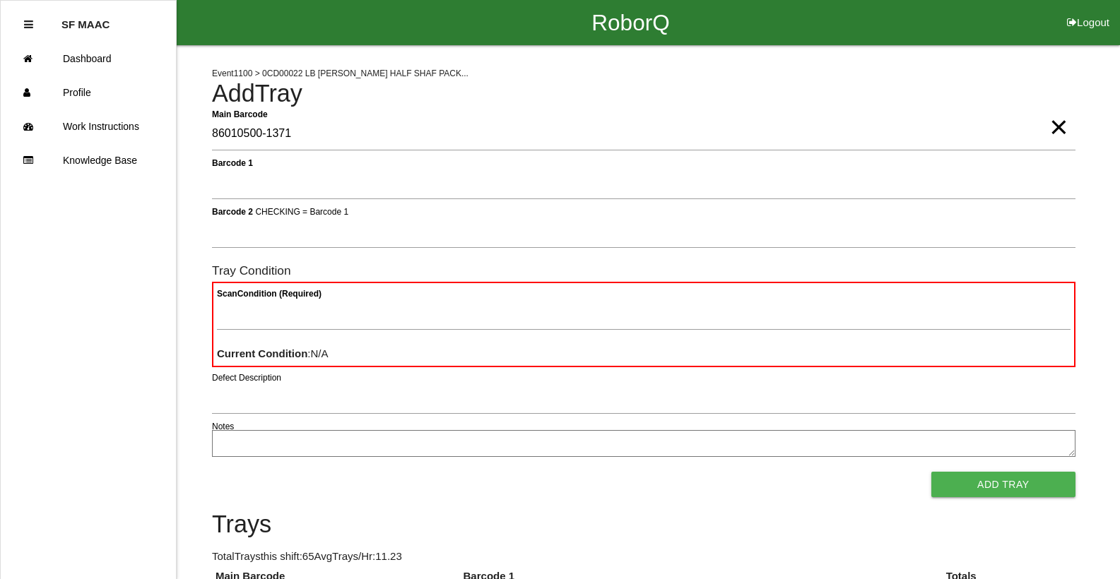
type Barcode "86010500-1371"
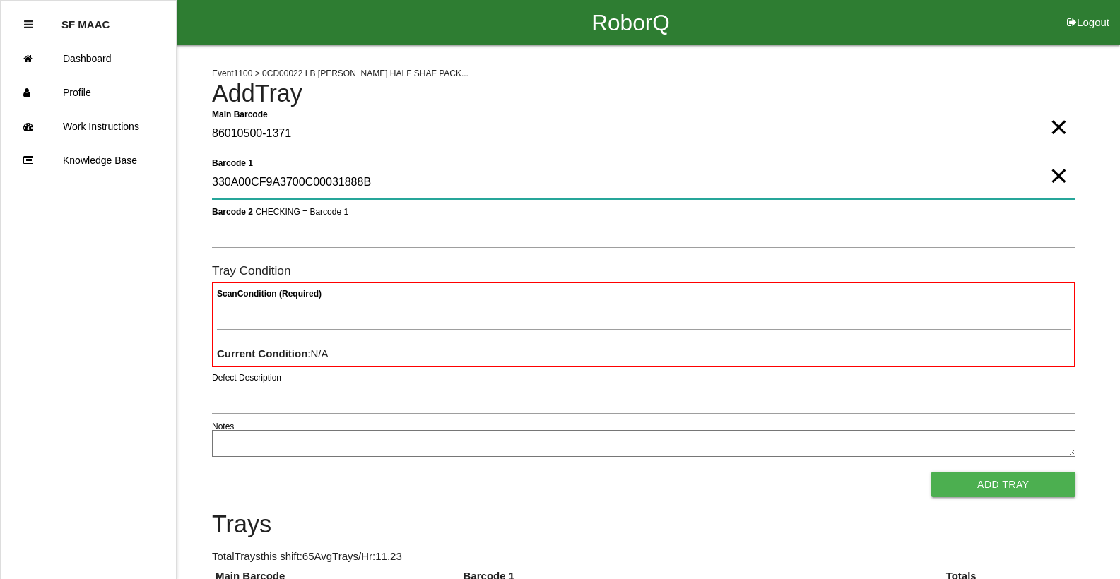
type 1 "330A00CF9A3700C00031888B"
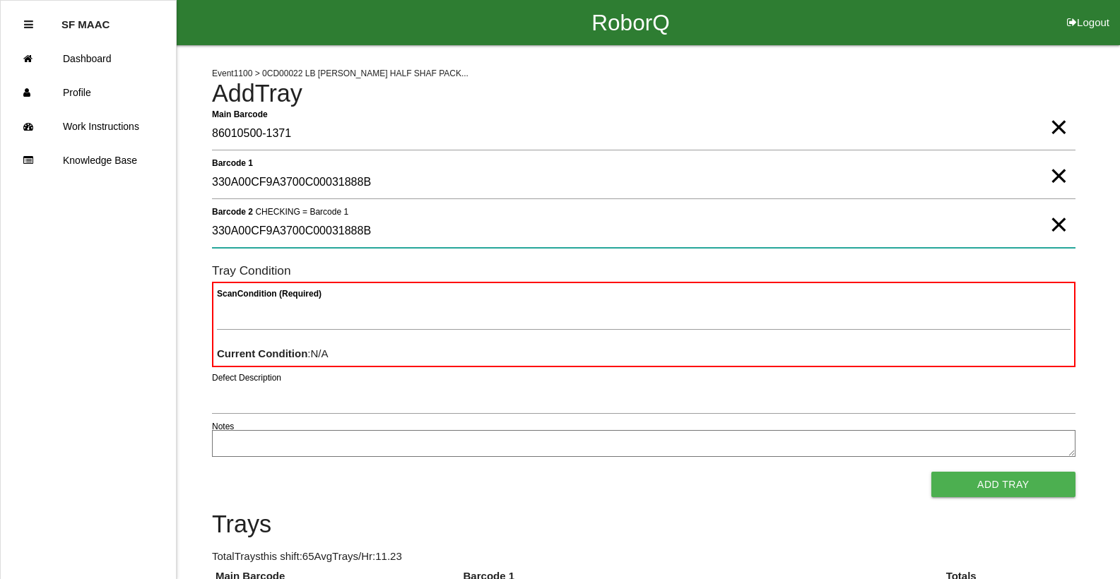
type 2 "330A00CF9A3700C00031888B"
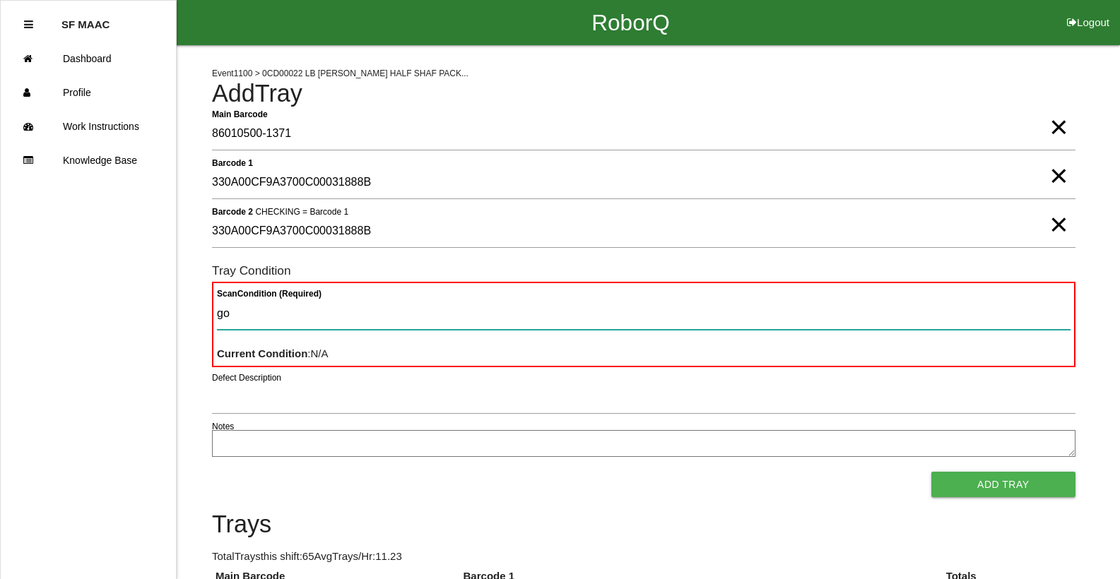
type Condition "goo"
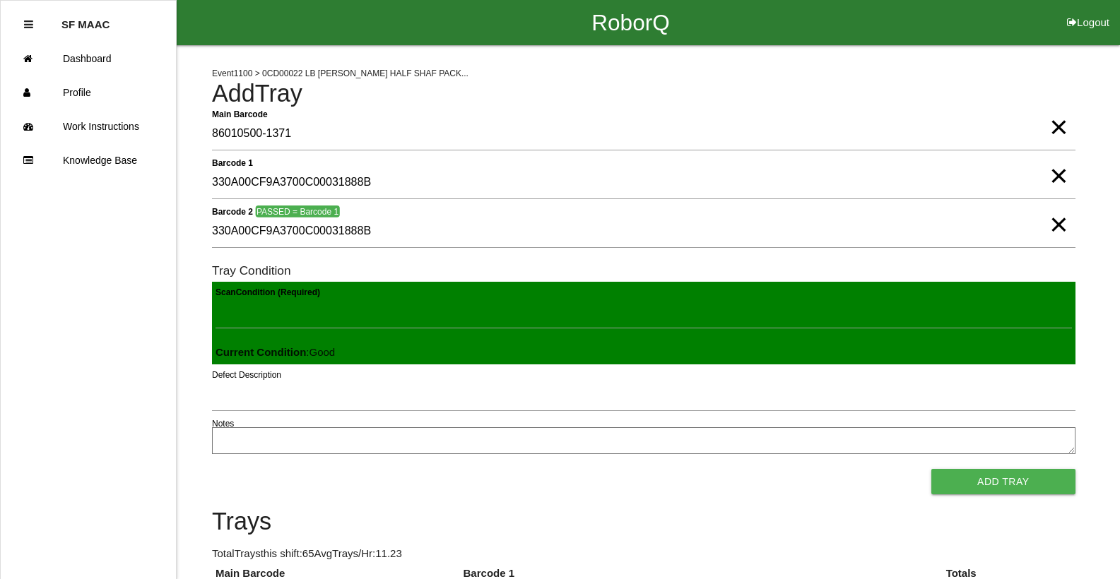
click at [931, 469] on button "Add Tray" at bounding box center [1003, 481] width 144 height 25
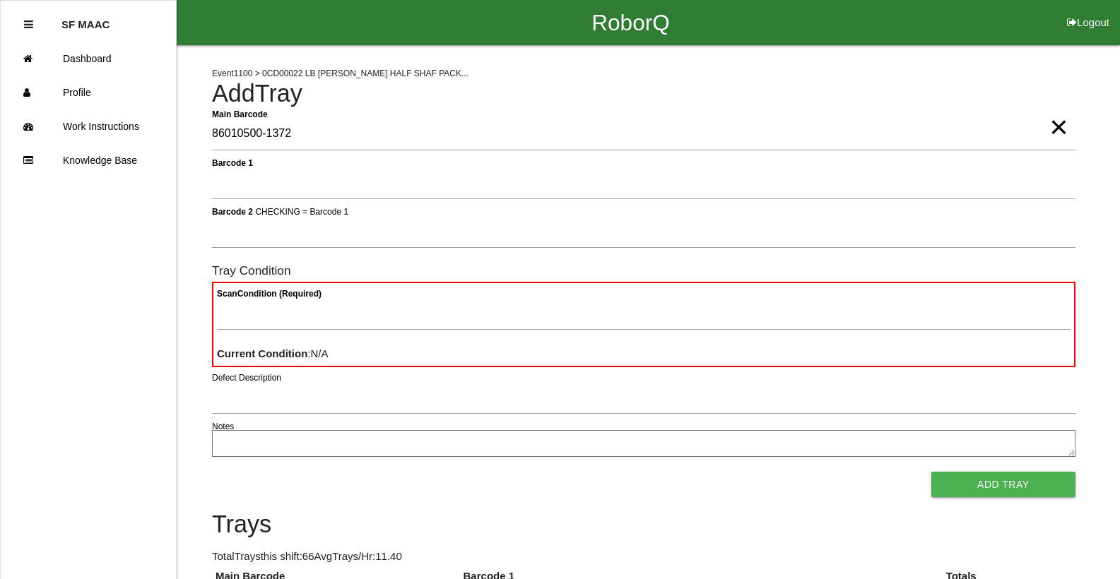
type Barcode "86010500-1372"
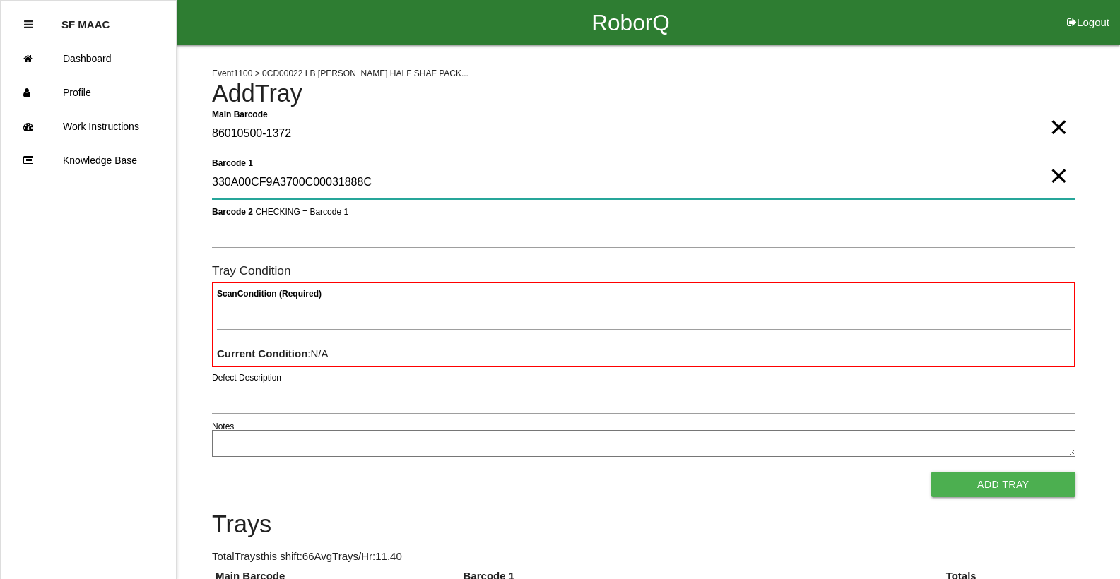
type 1 "330A00CF9A3700C00031888C"
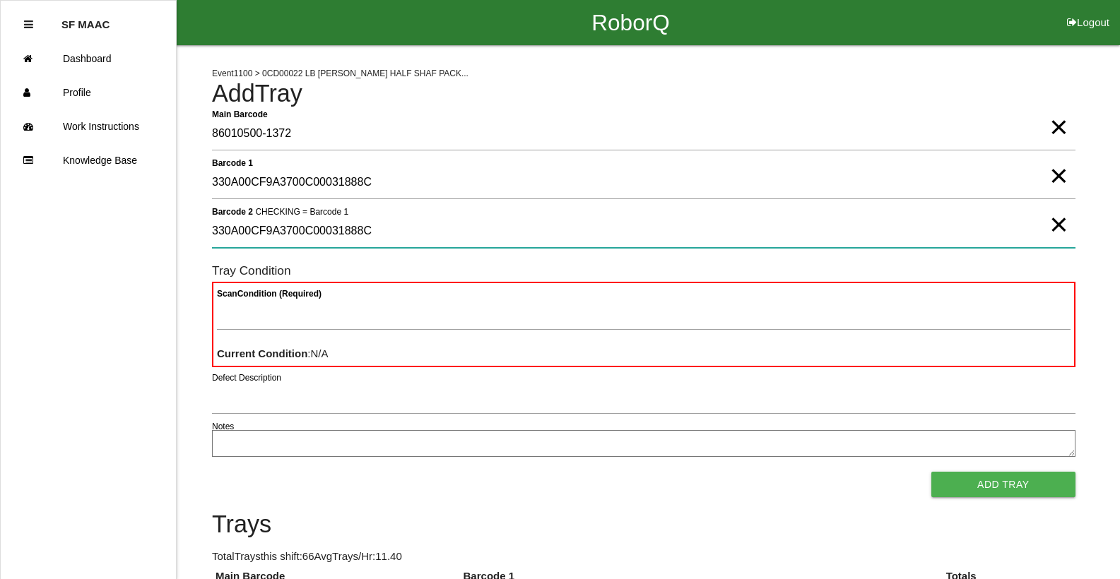
type 2 "330A00CF9A3700C00031888C"
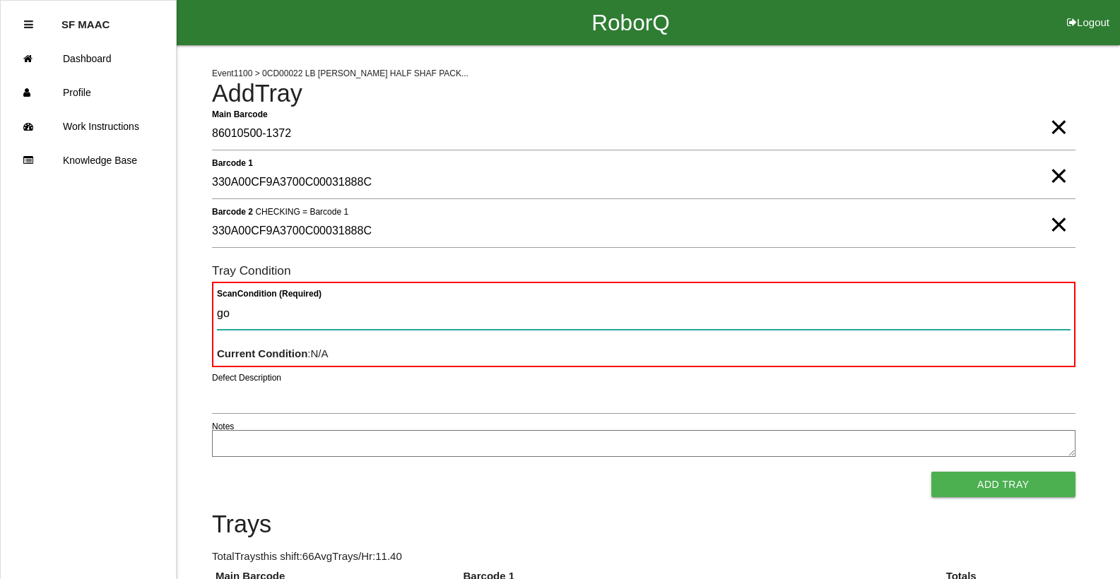
type Condition "goo"
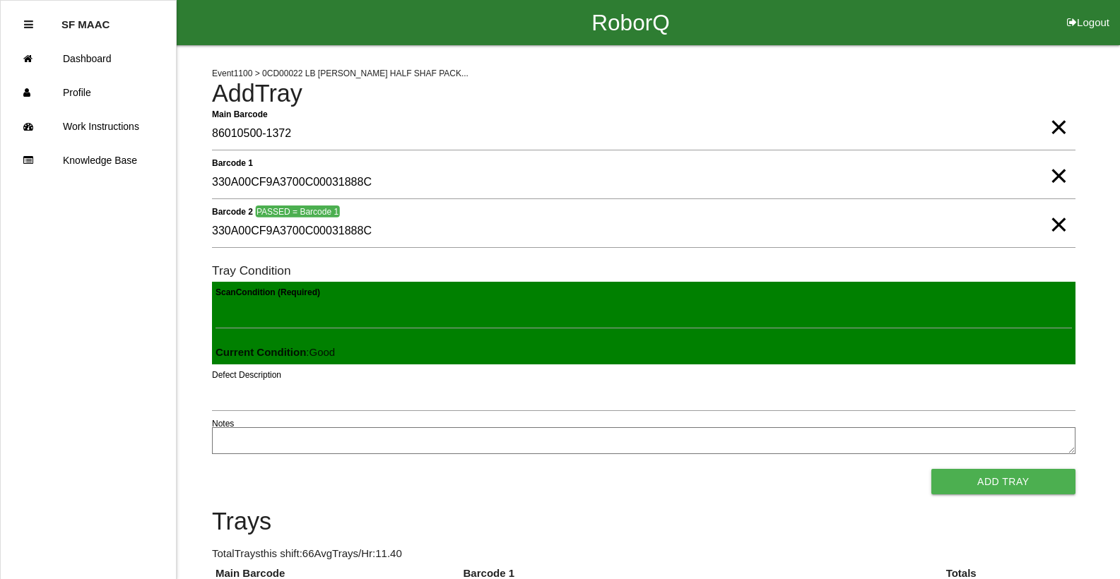
click at [931, 469] on button "Add Tray" at bounding box center [1003, 481] width 144 height 25
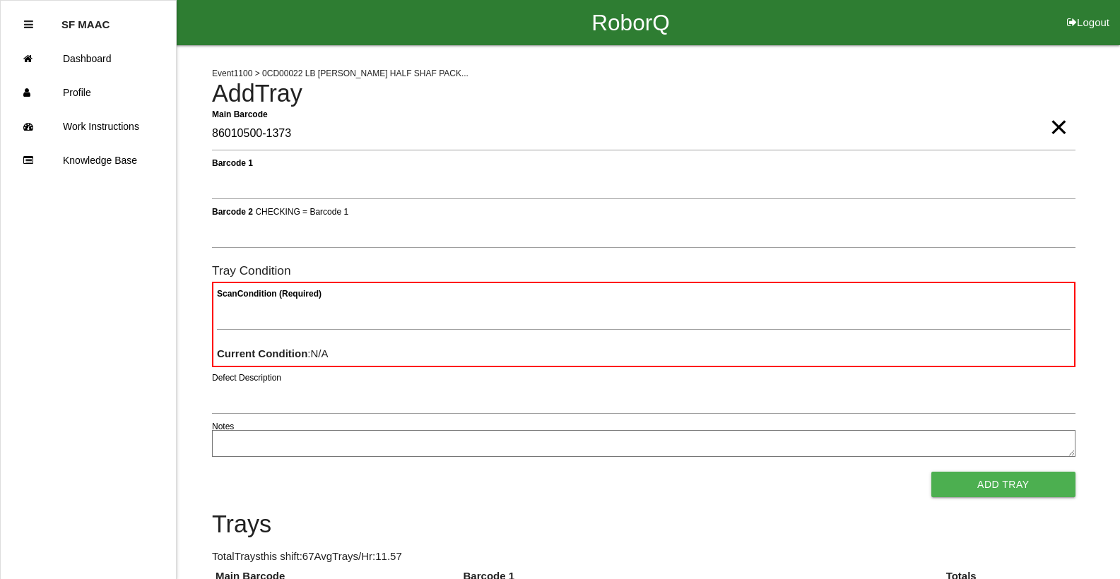
type Barcode "86010500-1373"
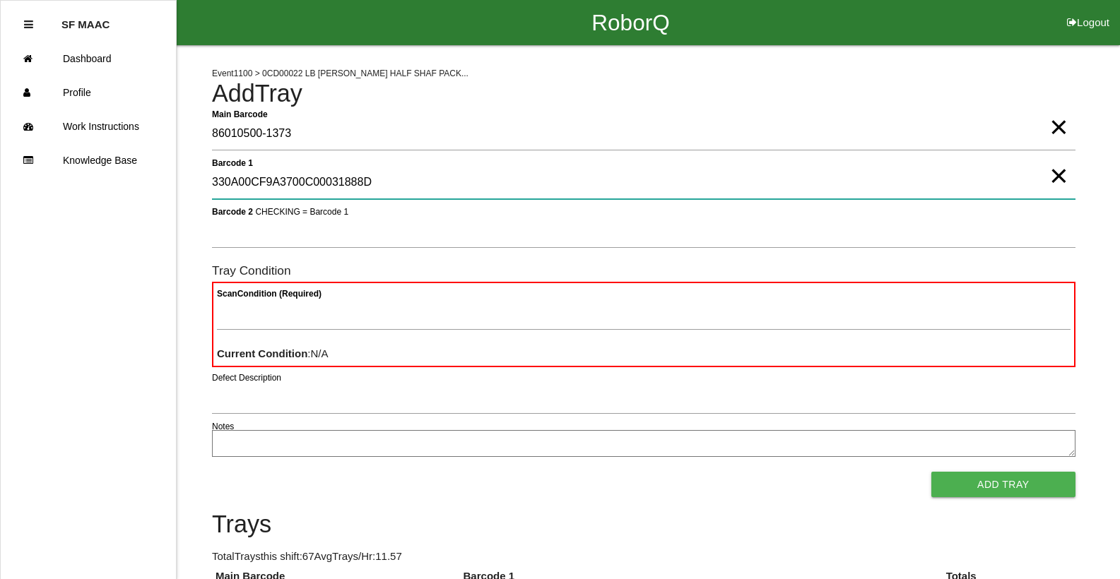
type 1 "330A00CF9A3700C00031888D"
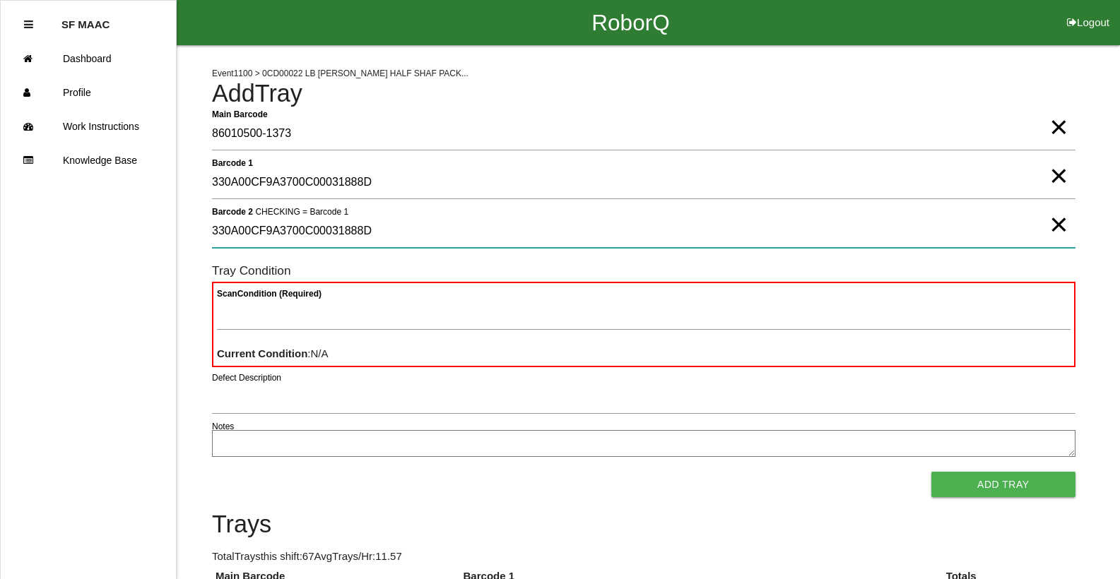
type 2 "330A00CF9A3700C00031888D"
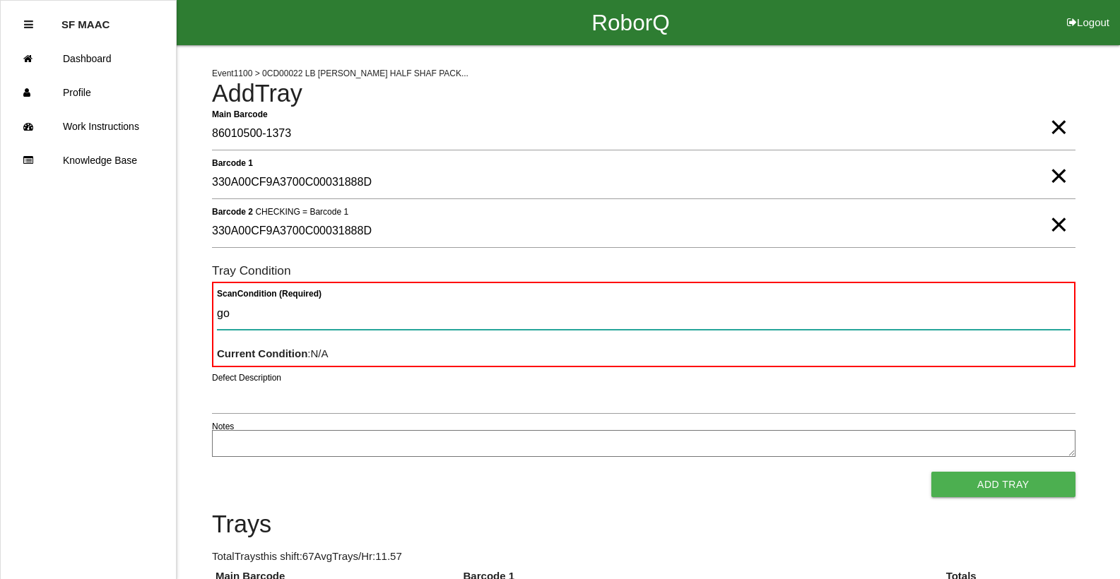
type Condition "goo"
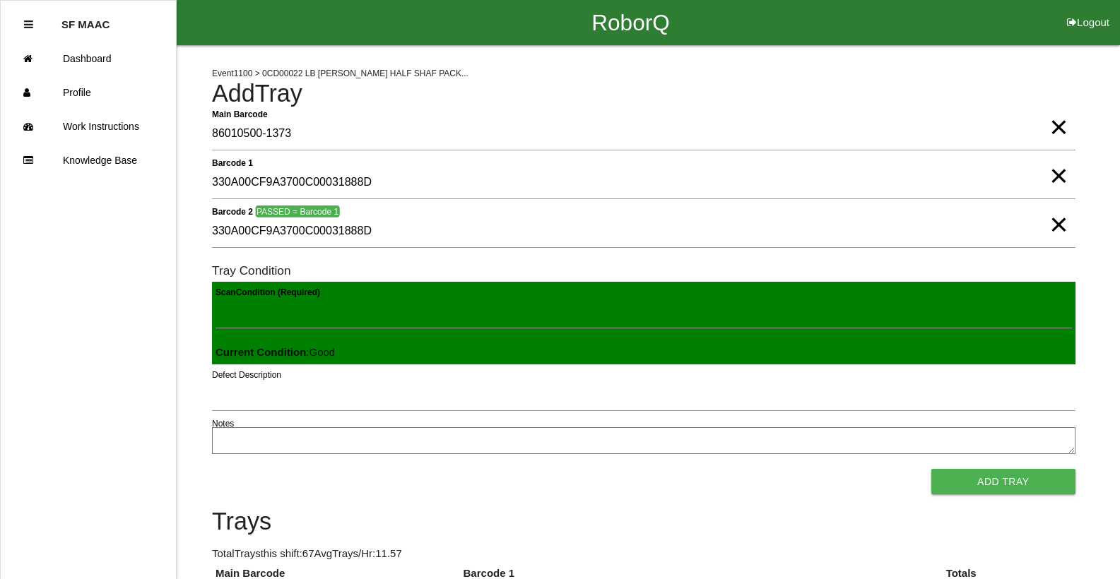
click at [931, 469] on button "Add Tray" at bounding box center [1003, 481] width 144 height 25
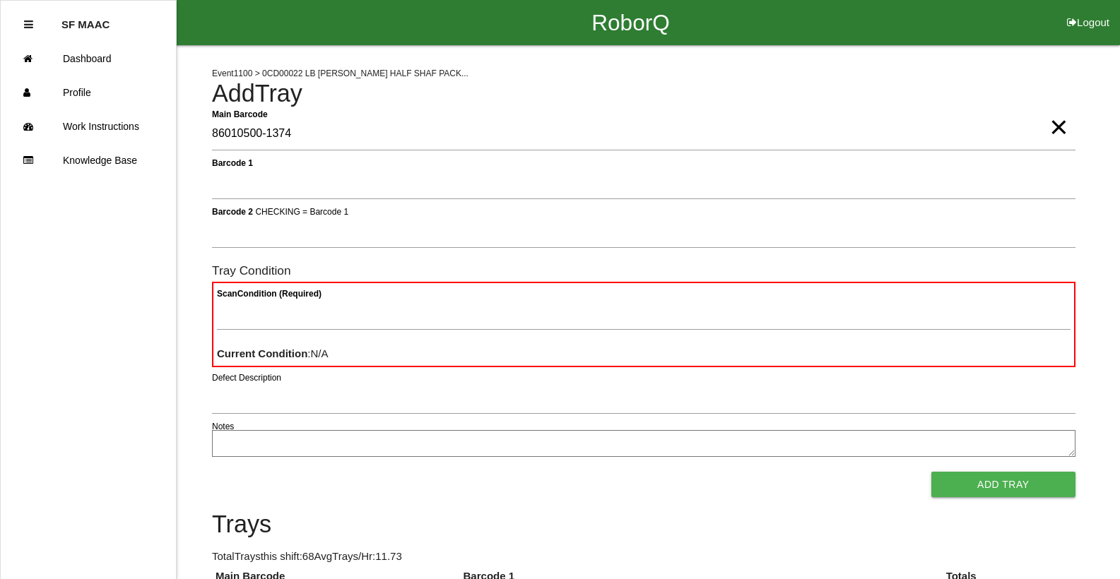
type Barcode "86010500-1374"
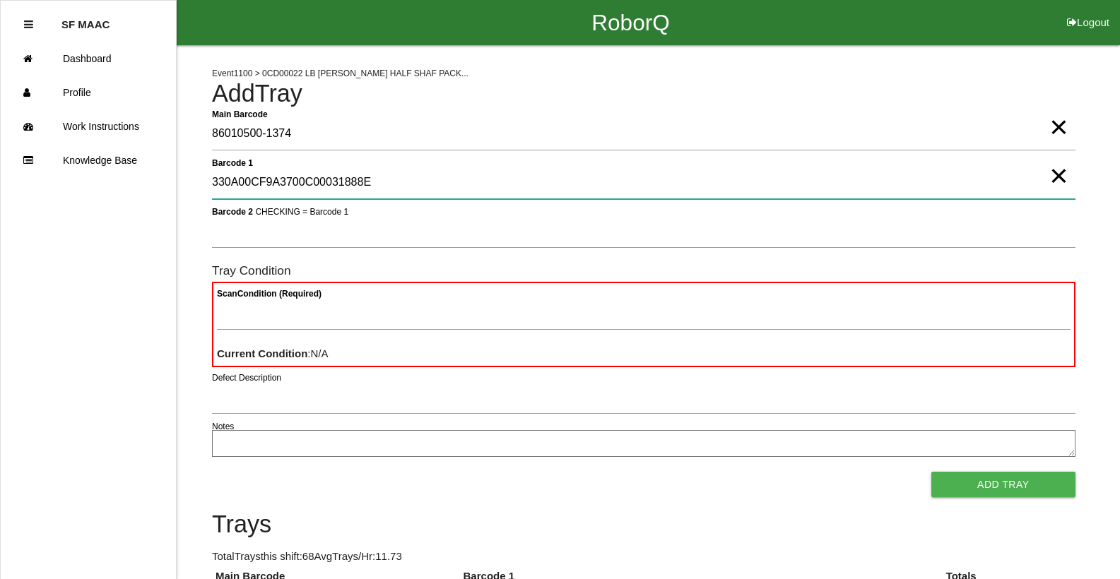
type 1 "330A00CF9A3700C00031888E"
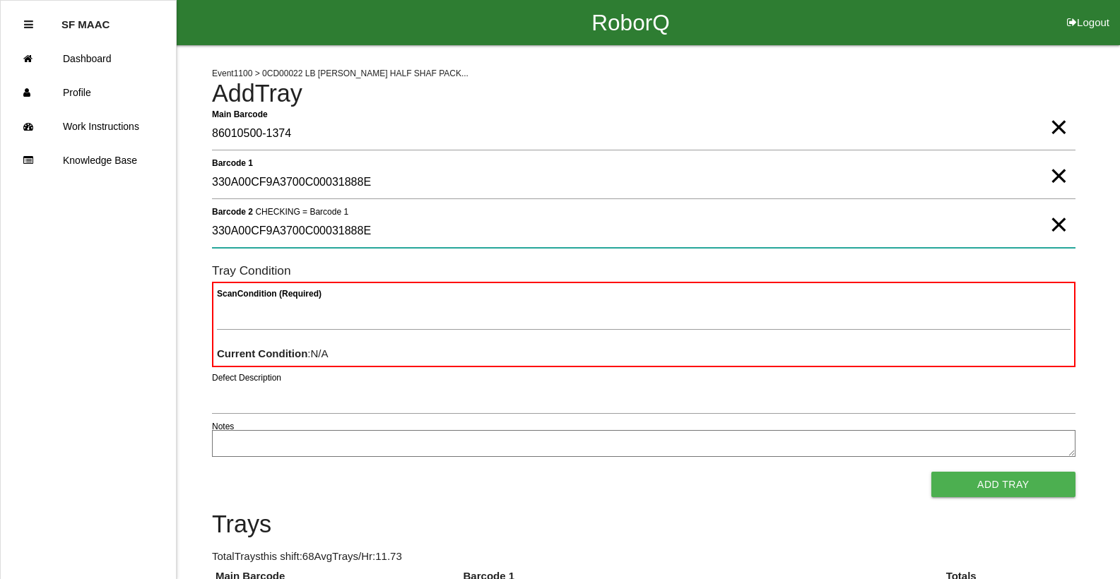
type 2 "330A00CF9A3700C00031888E"
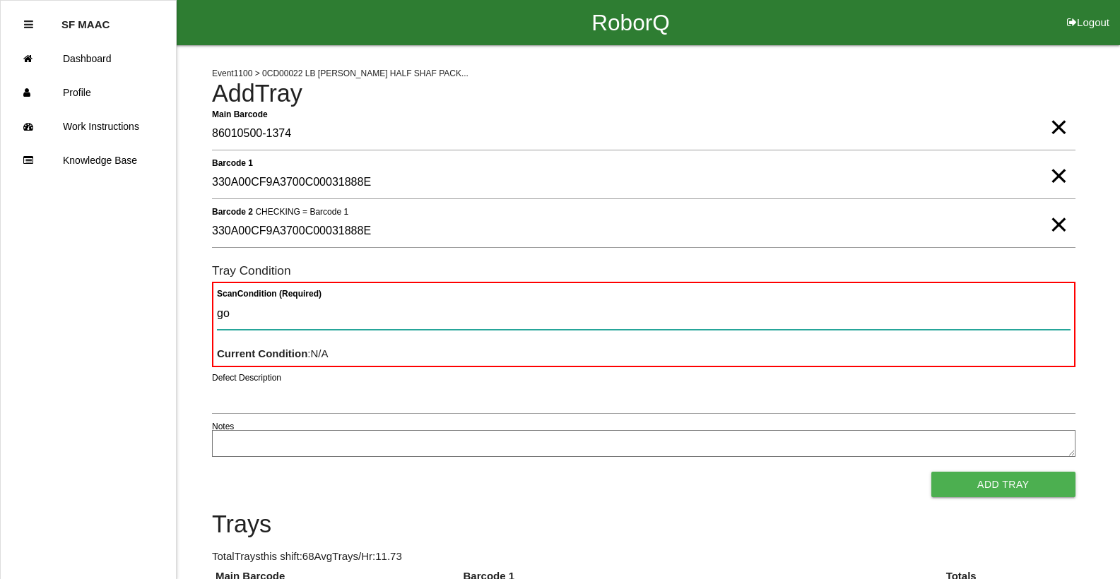
type Condition "goo"
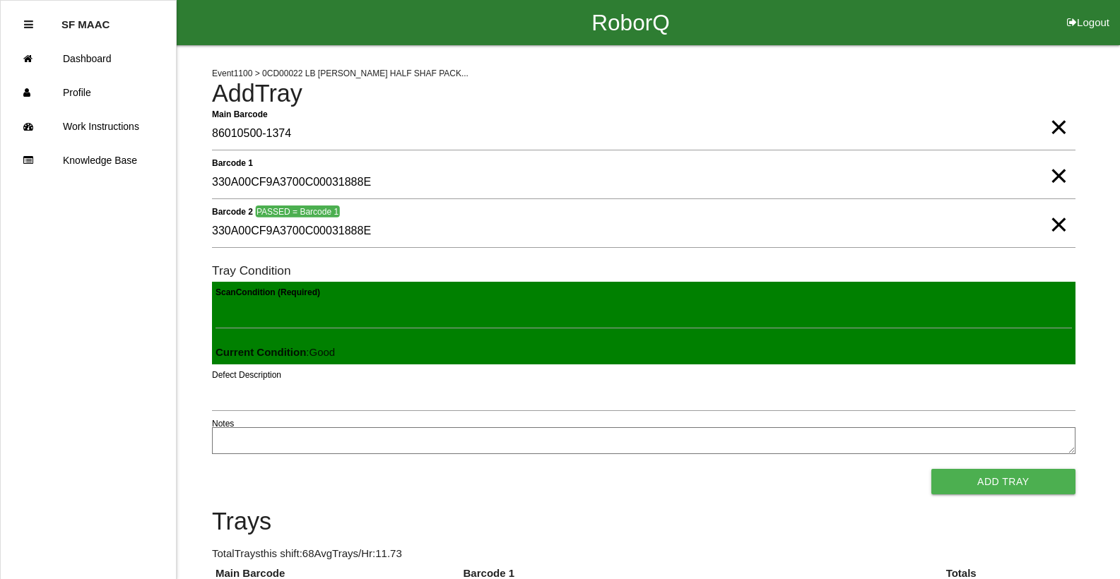
click at [931, 469] on button "Add Tray" at bounding box center [1003, 481] width 144 height 25
